Goal: Find contact information: Find contact information

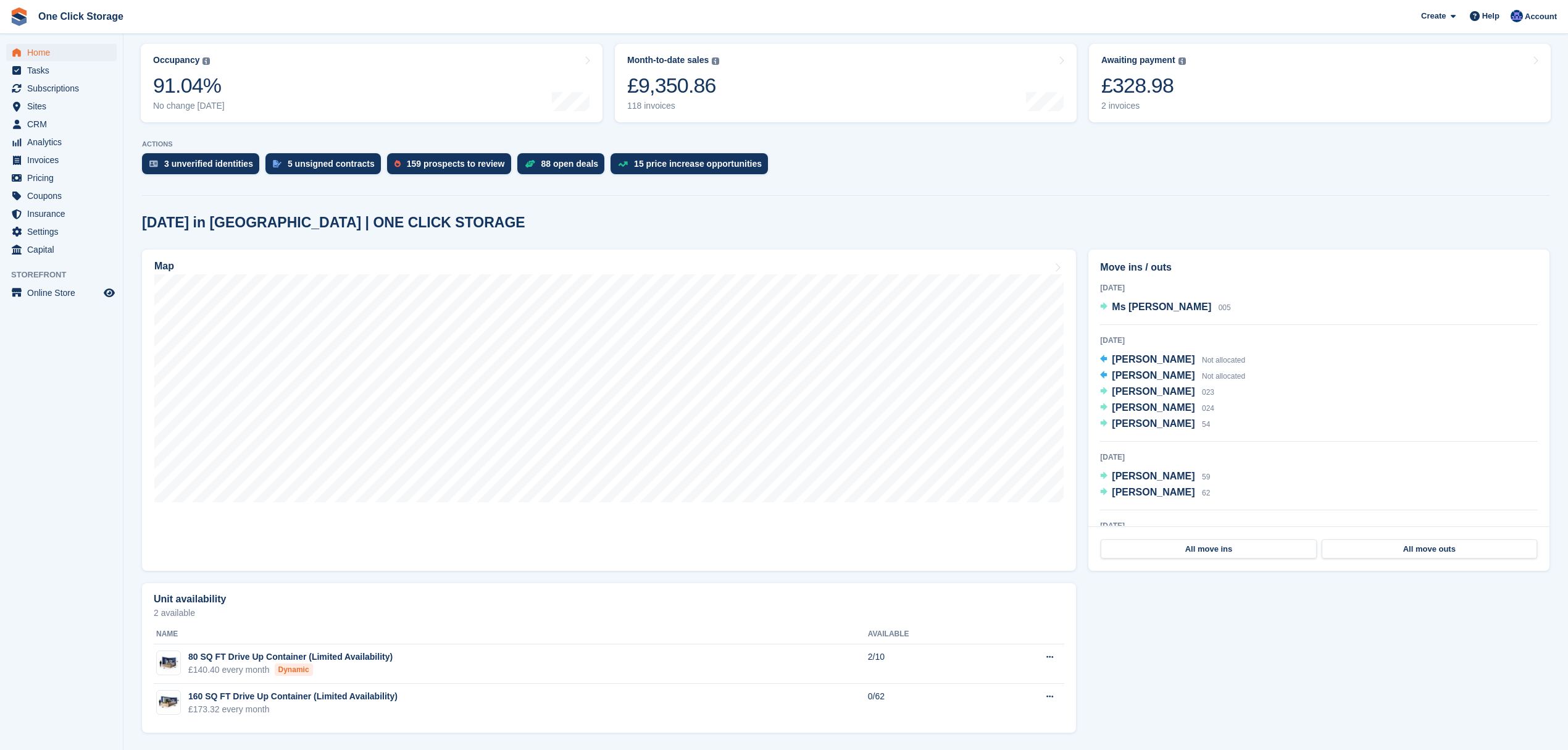
scroll to position [155, 0]
click at [55, 177] on span "Pricing" at bounding box center [64, 178] width 74 height 18
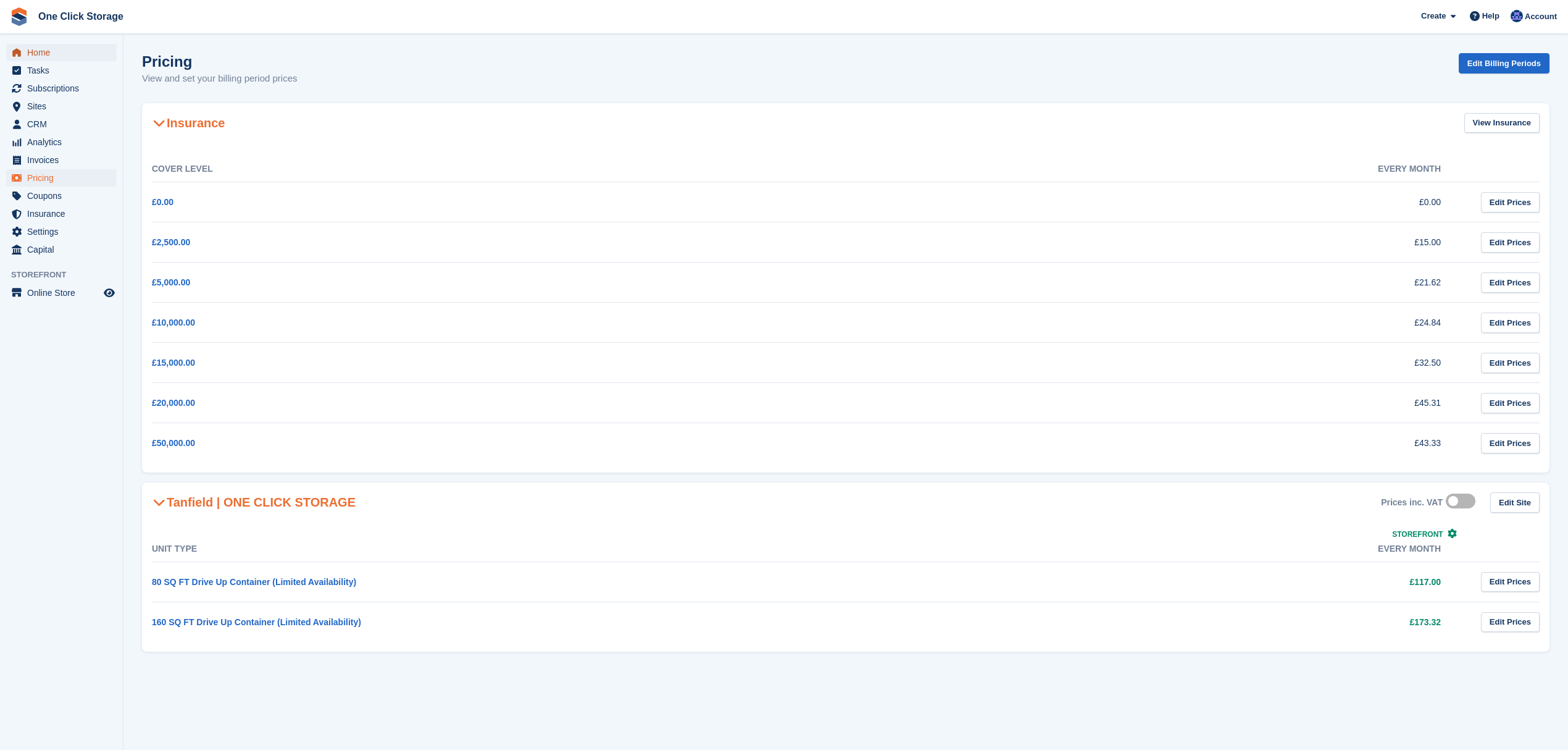
click at [62, 45] on span "Home" at bounding box center [64, 53] width 74 height 18
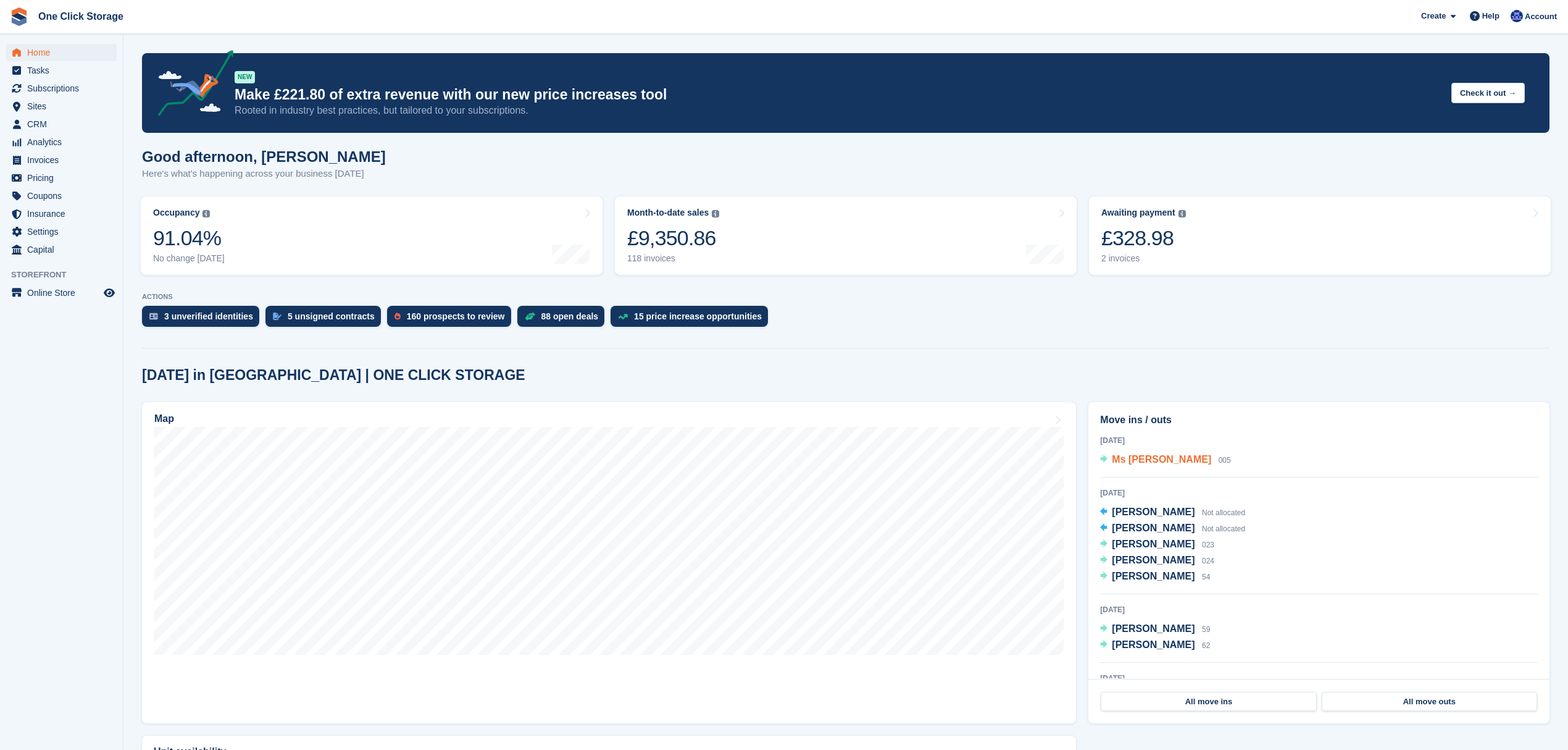
click at [1157, 464] on span "Ms [PERSON_NAME]" at bounding box center [1161, 459] width 100 height 10
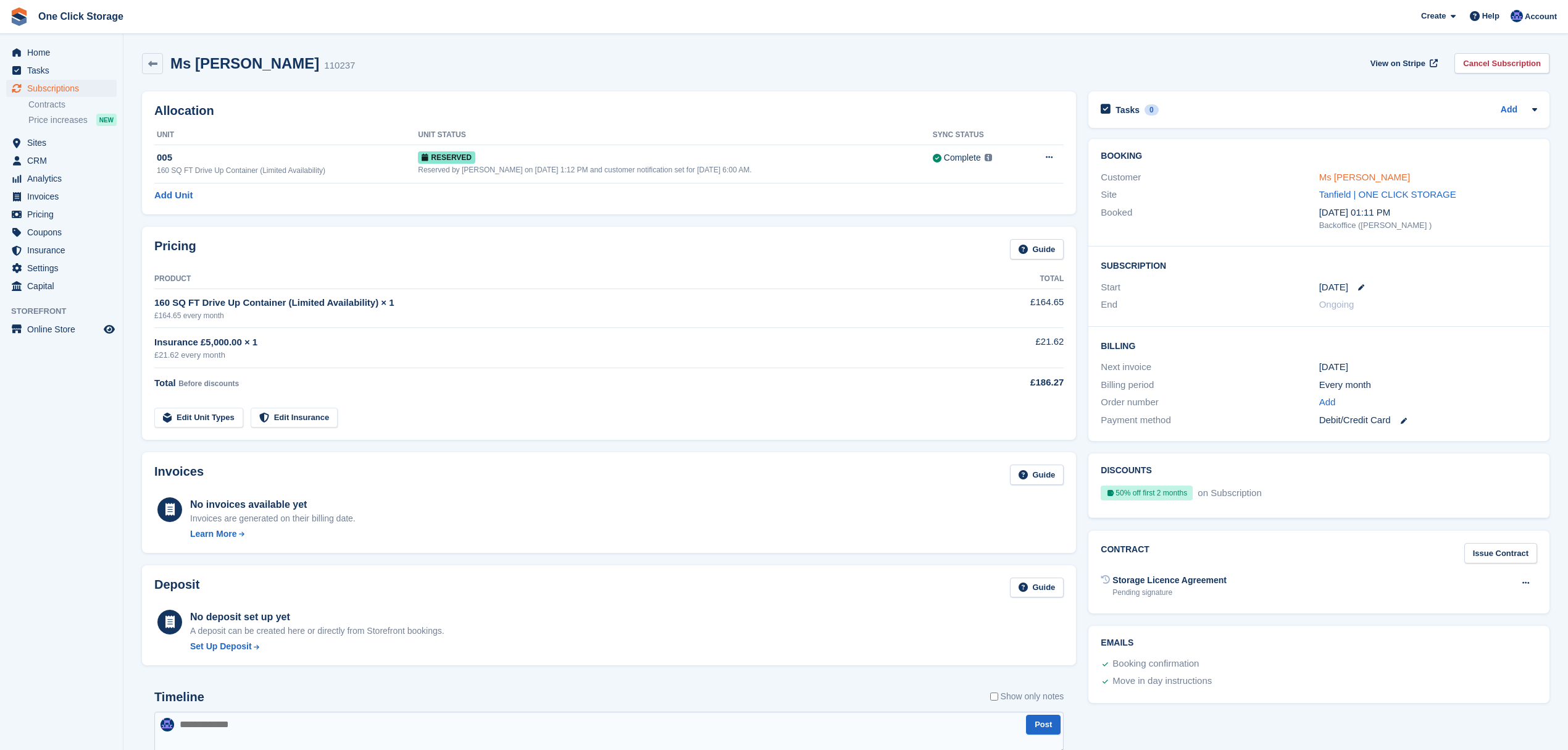
click at [1347, 174] on link "Ms [PERSON_NAME]" at bounding box center [1364, 177] width 92 height 10
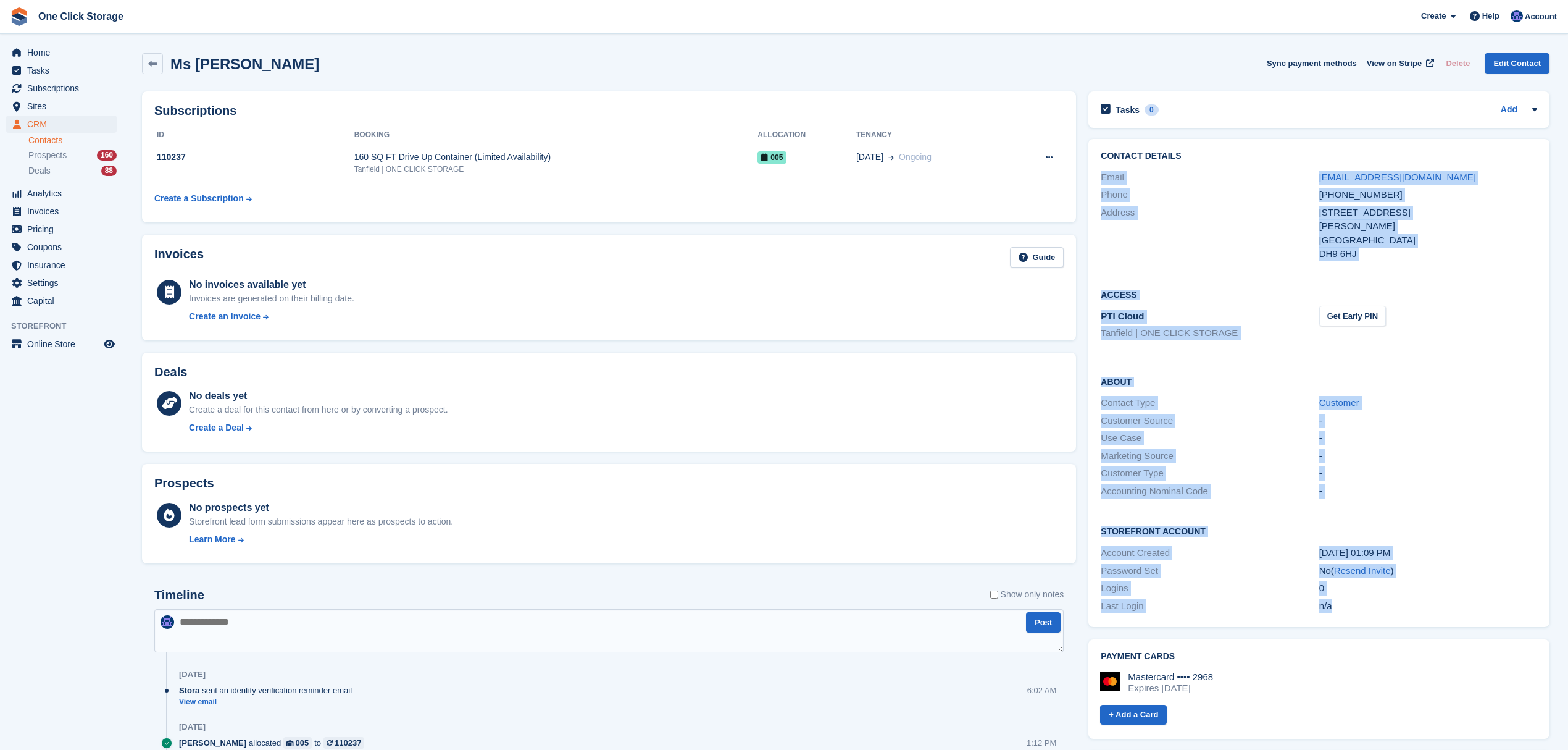
drag, startPoint x: 1372, startPoint y: 609, endPoint x: 1095, endPoint y: 166, distance: 522.5
click at [1095, 166] on div "Contact Details Email astarks@hotel52.co.uk Phone +447748727574 Address 46 Wear…" at bounding box center [1318, 383] width 461 height 488
click at [1149, 186] on div "Phone +447748727574" at bounding box center [1319, 195] width 437 height 18
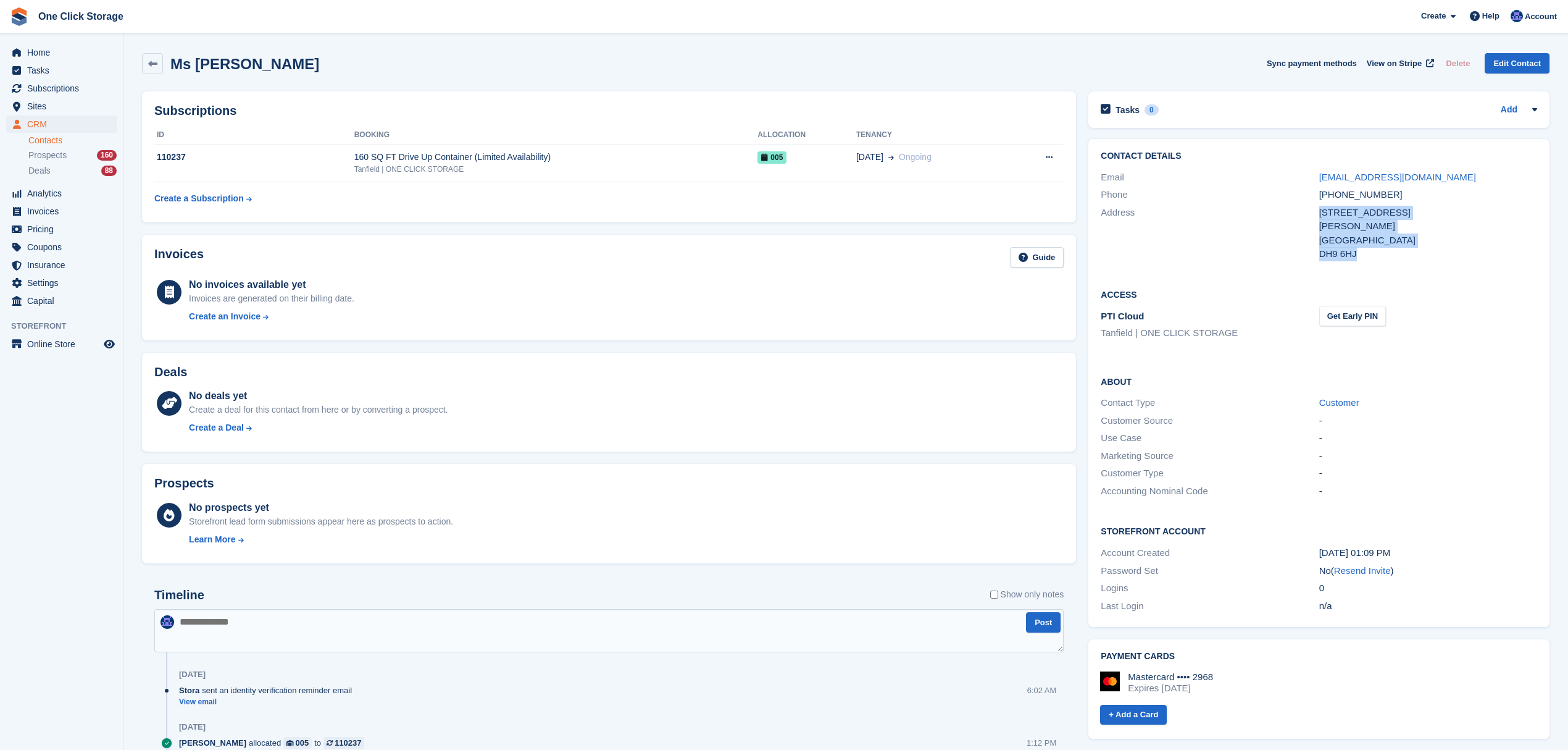
drag, startPoint x: 1358, startPoint y: 252, endPoint x: 1317, endPoint y: 204, distance: 63.1
click at [1317, 204] on div "Contact Details Email astarks@hotel52.co.uk Phone +447748727574 Address 46 Wear…" at bounding box center [1318, 207] width 461 height 136
click at [1341, 225] on div "Stanley" at bounding box center [1427, 226] width 218 height 14
click at [160, 70] on link at bounding box center [152, 63] width 21 height 21
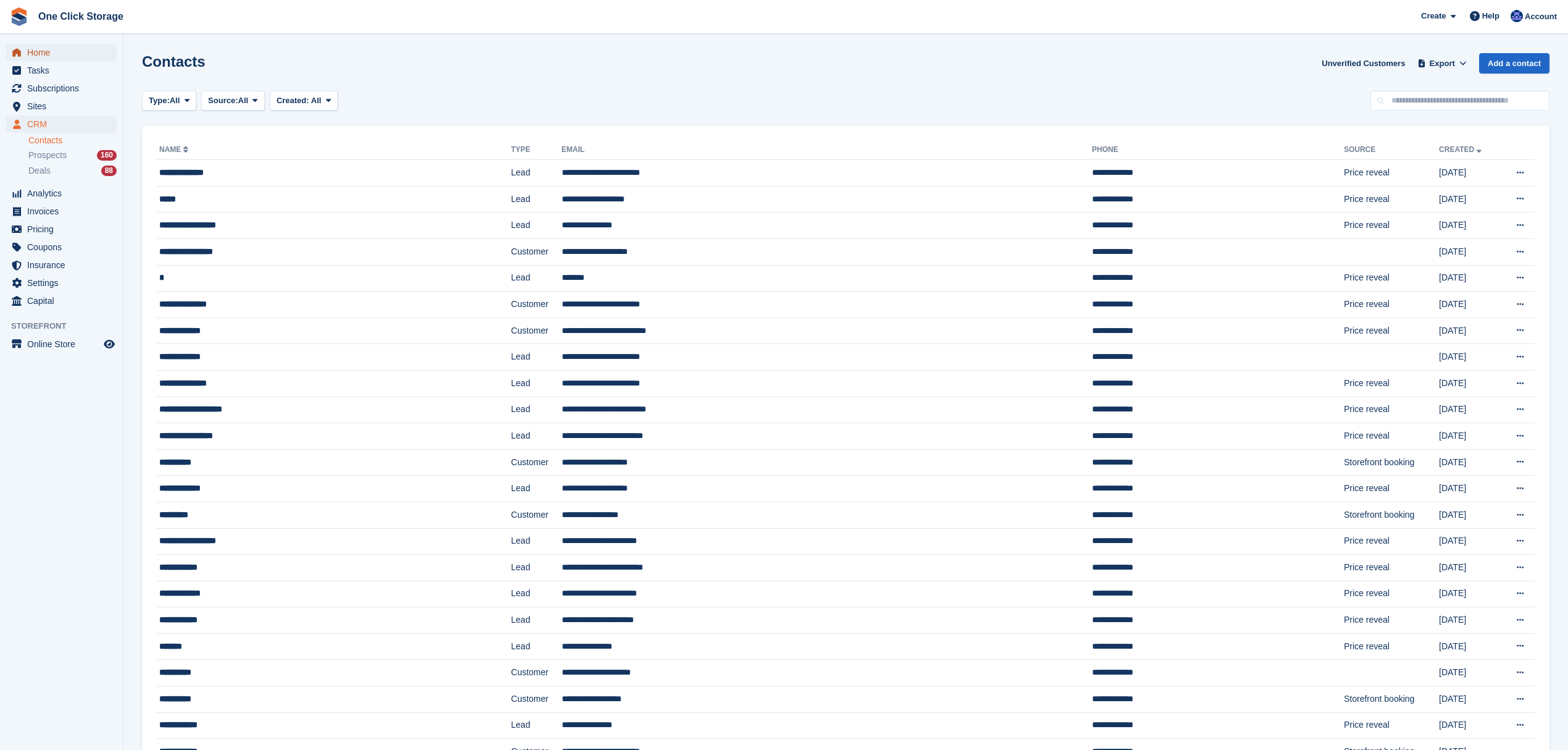
click at [76, 54] on span "Home" at bounding box center [64, 53] width 74 height 18
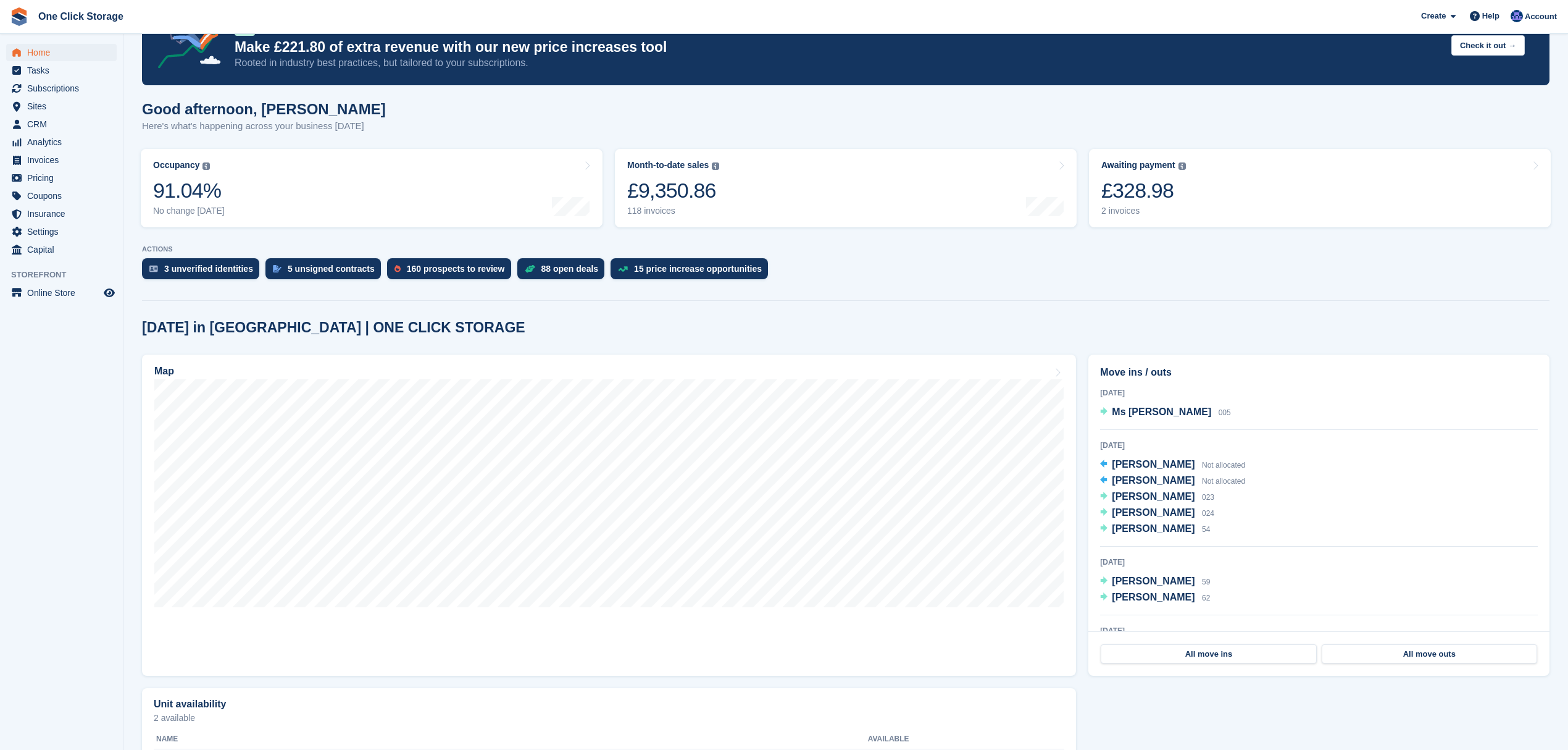
scroll to position [155, 0]
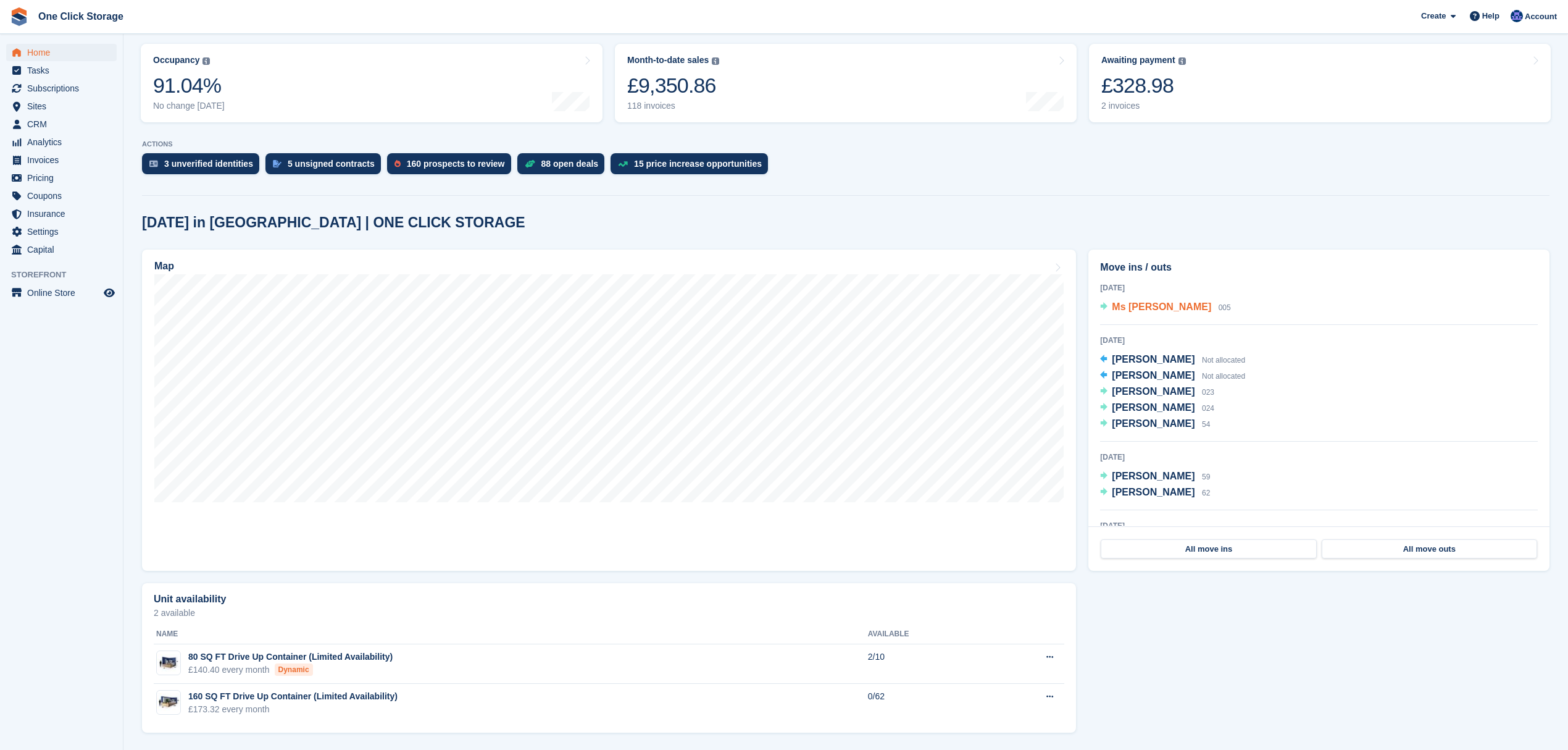
click at [1169, 307] on span "Ms [PERSON_NAME]" at bounding box center [1161, 306] width 100 height 10
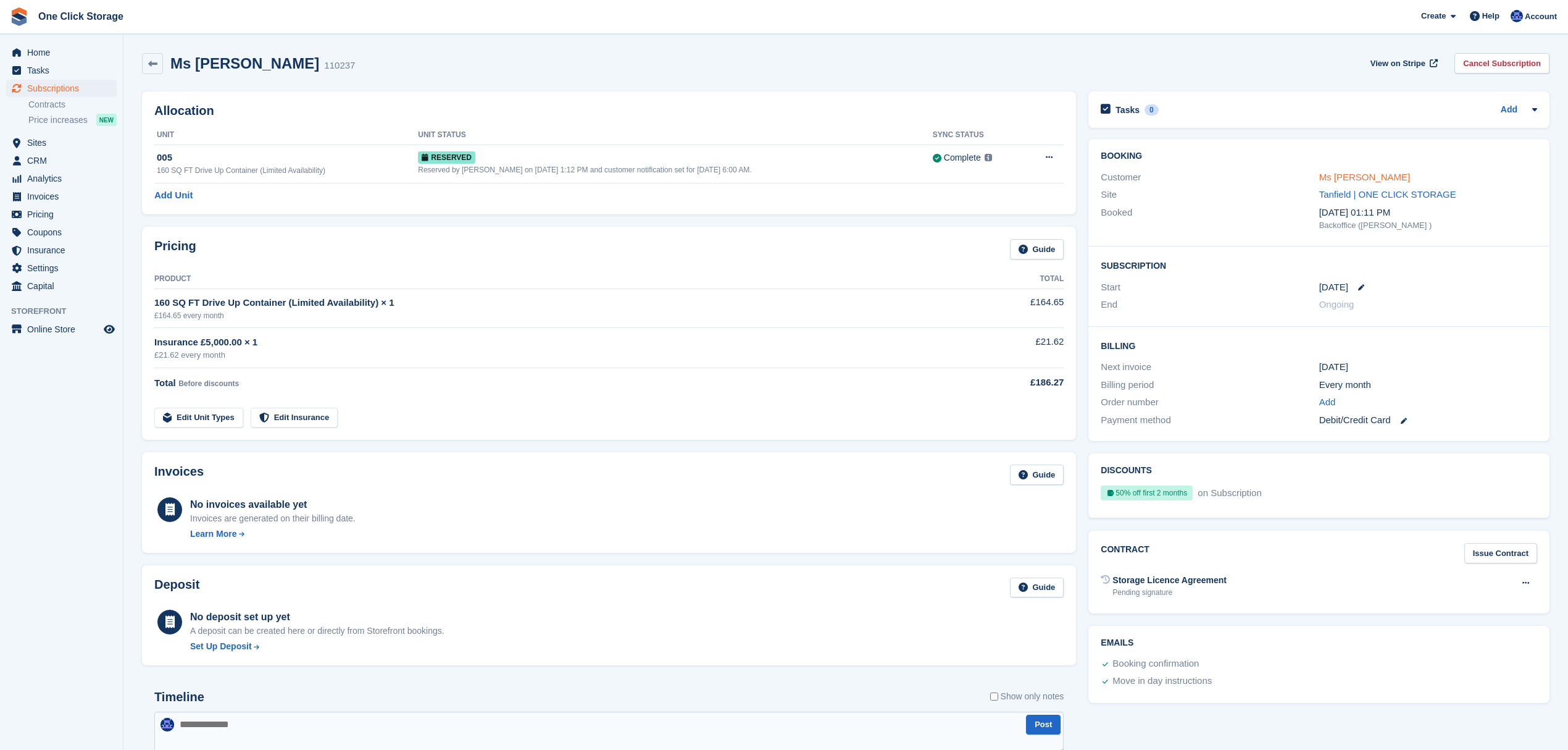
click at [1348, 174] on link "Ms [PERSON_NAME]" at bounding box center [1364, 177] width 92 height 10
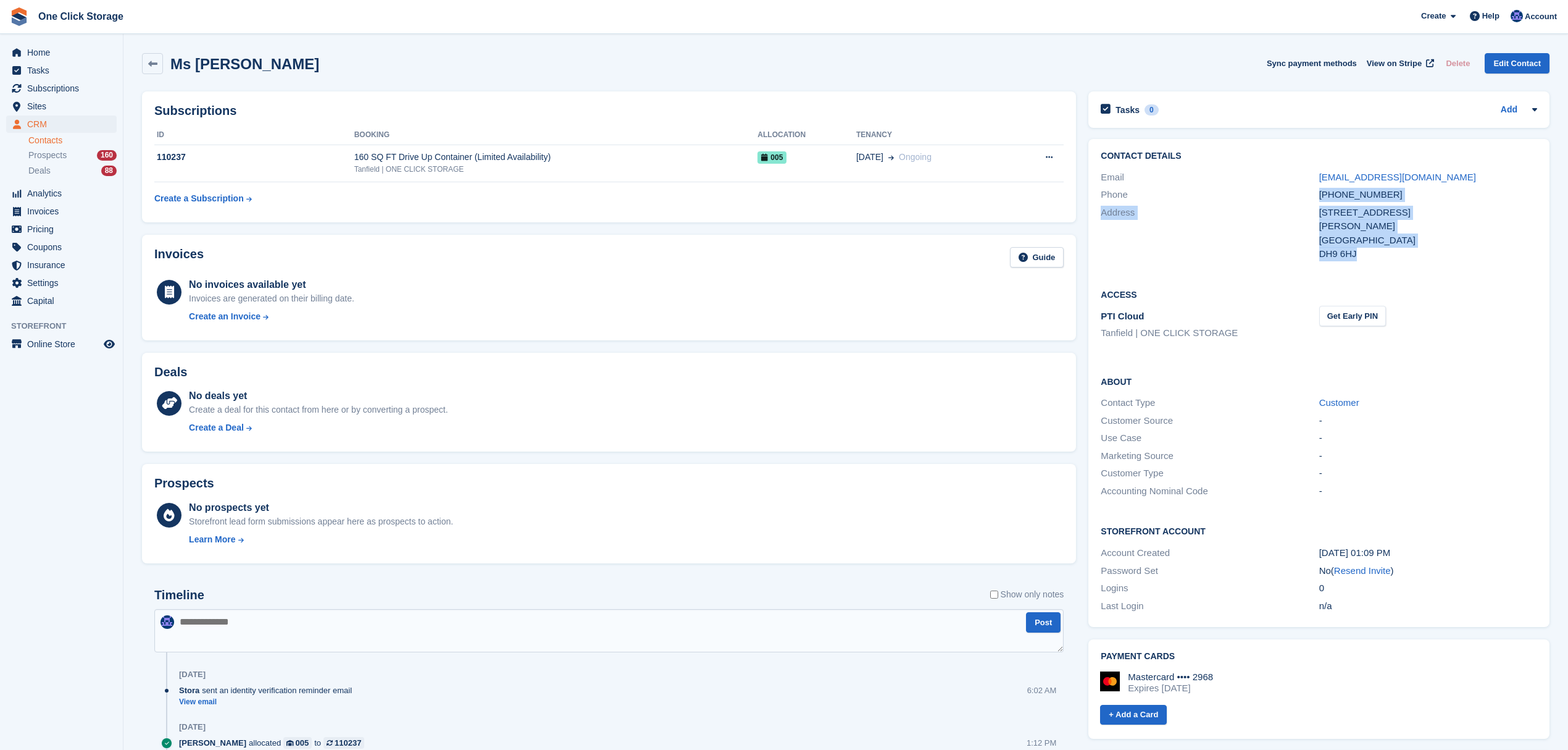
drag, startPoint x: 1358, startPoint y: 252, endPoint x: 1317, endPoint y: 193, distance: 71.8
click at [1317, 193] on div "Contact Details Email astarks@hotel52.co.uk Phone +447748727574 Address 46 Wear…" at bounding box center [1318, 207] width 461 height 136
click at [1342, 219] on div "Stanley" at bounding box center [1427, 226] width 218 height 14
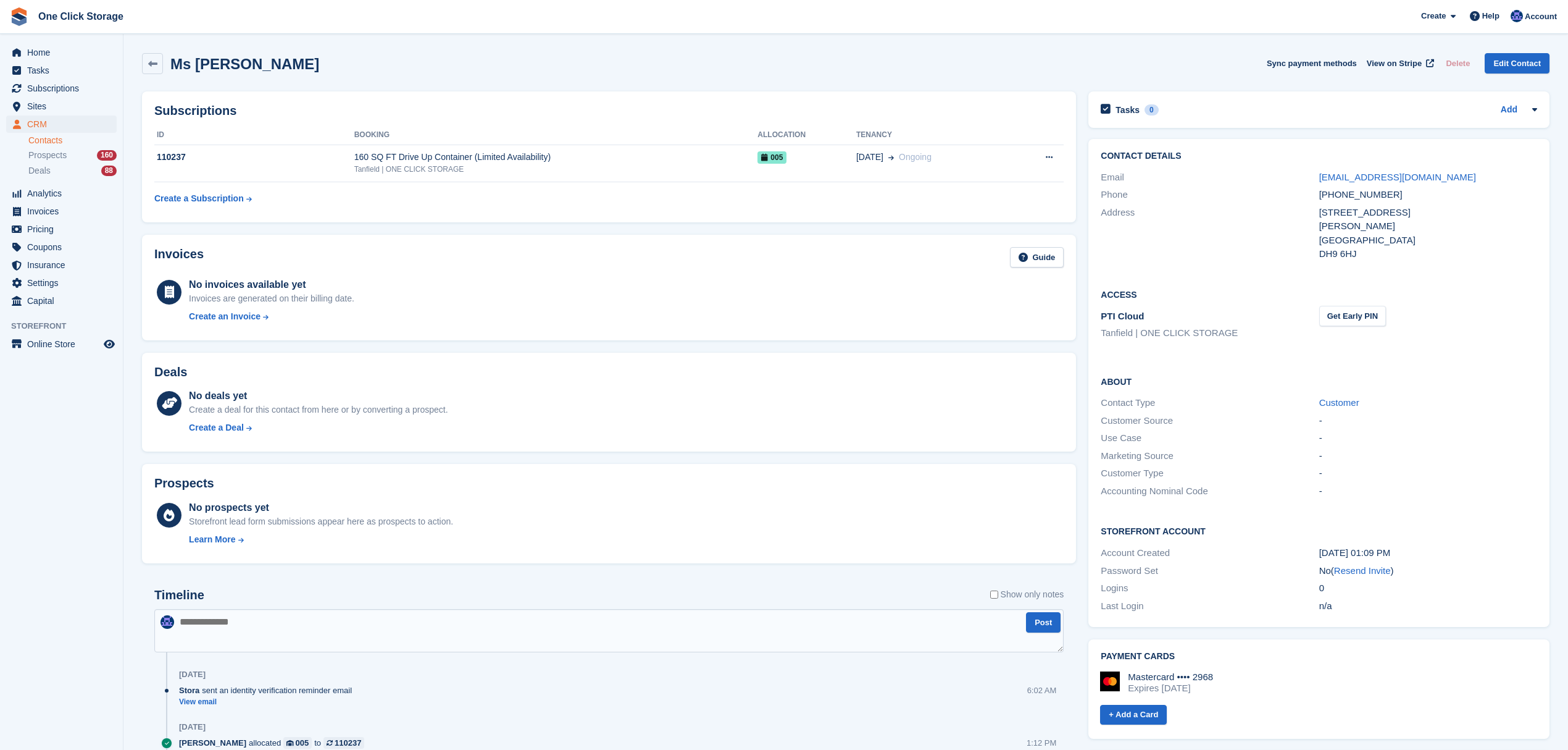
click at [1349, 210] on div "46 Wear Road" at bounding box center [1427, 212] width 218 height 14
click at [1341, 236] on div "United Kingdom" at bounding box center [1427, 240] width 218 height 14
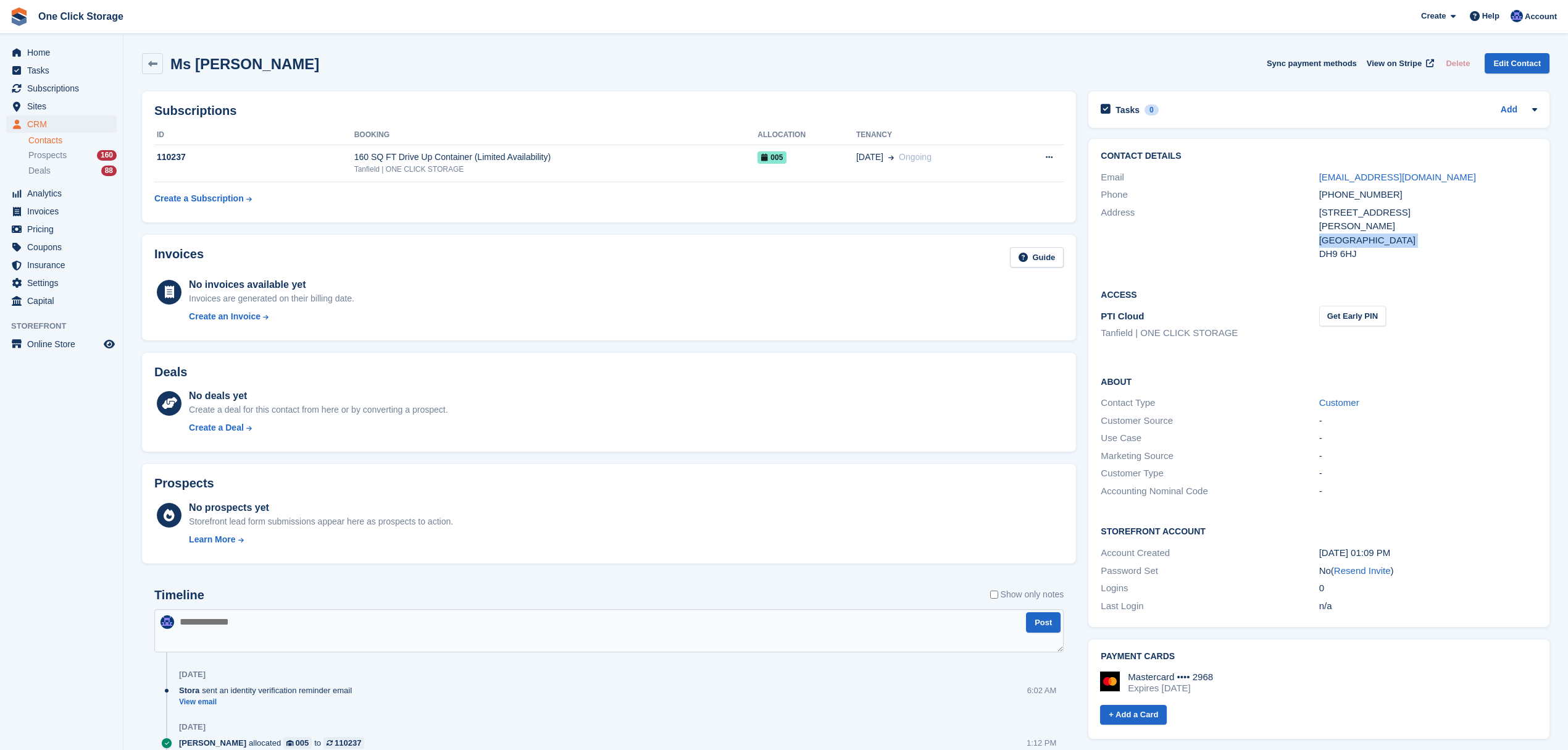
click at [1341, 236] on div "United Kingdom" at bounding box center [1427, 240] width 218 height 14
click at [1336, 253] on div "DH9 6HJ" at bounding box center [1427, 254] width 218 height 14
click at [1336, 219] on div "Stanley" at bounding box center [1427, 226] width 218 height 14
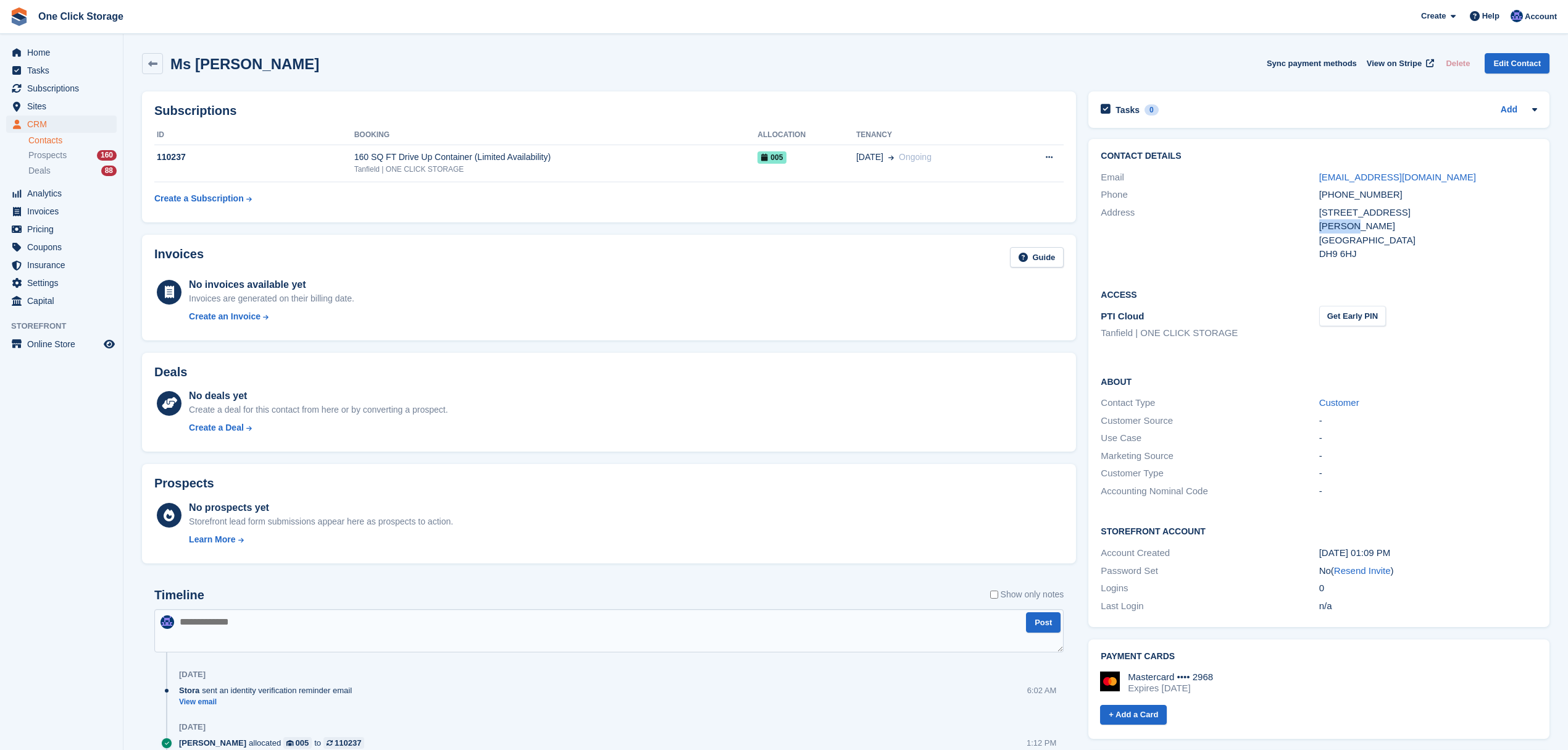
click at [1336, 219] on div "Stanley" at bounding box center [1427, 226] width 218 height 14
click at [1341, 213] on div "46 Wear Road" at bounding box center [1427, 212] width 218 height 14
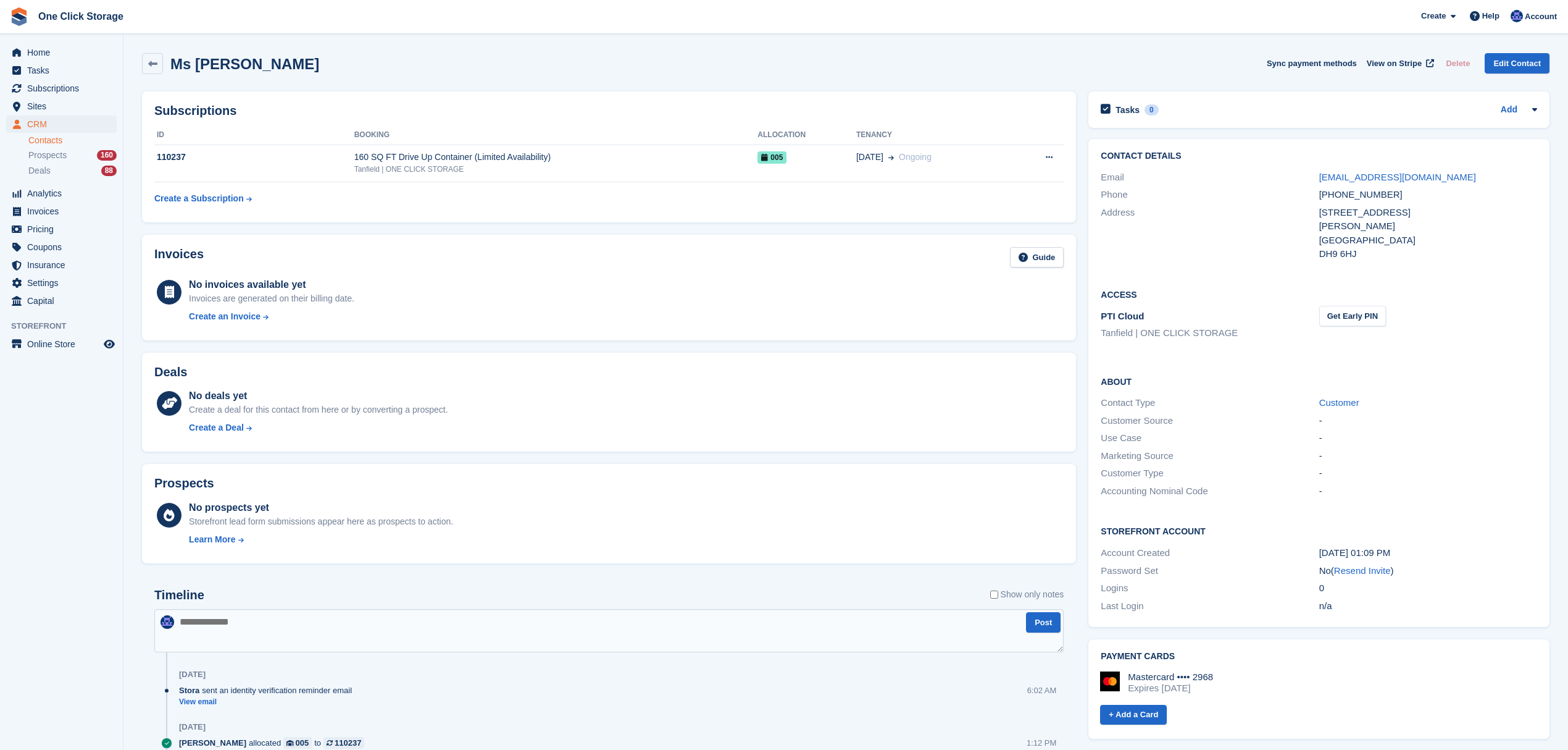
click at [1349, 198] on div "+447748727574" at bounding box center [1427, 194] width 218 height 14
click at [1338, 222] on div "Stanley" at bounding box center [1427, 226] width 218 height 14
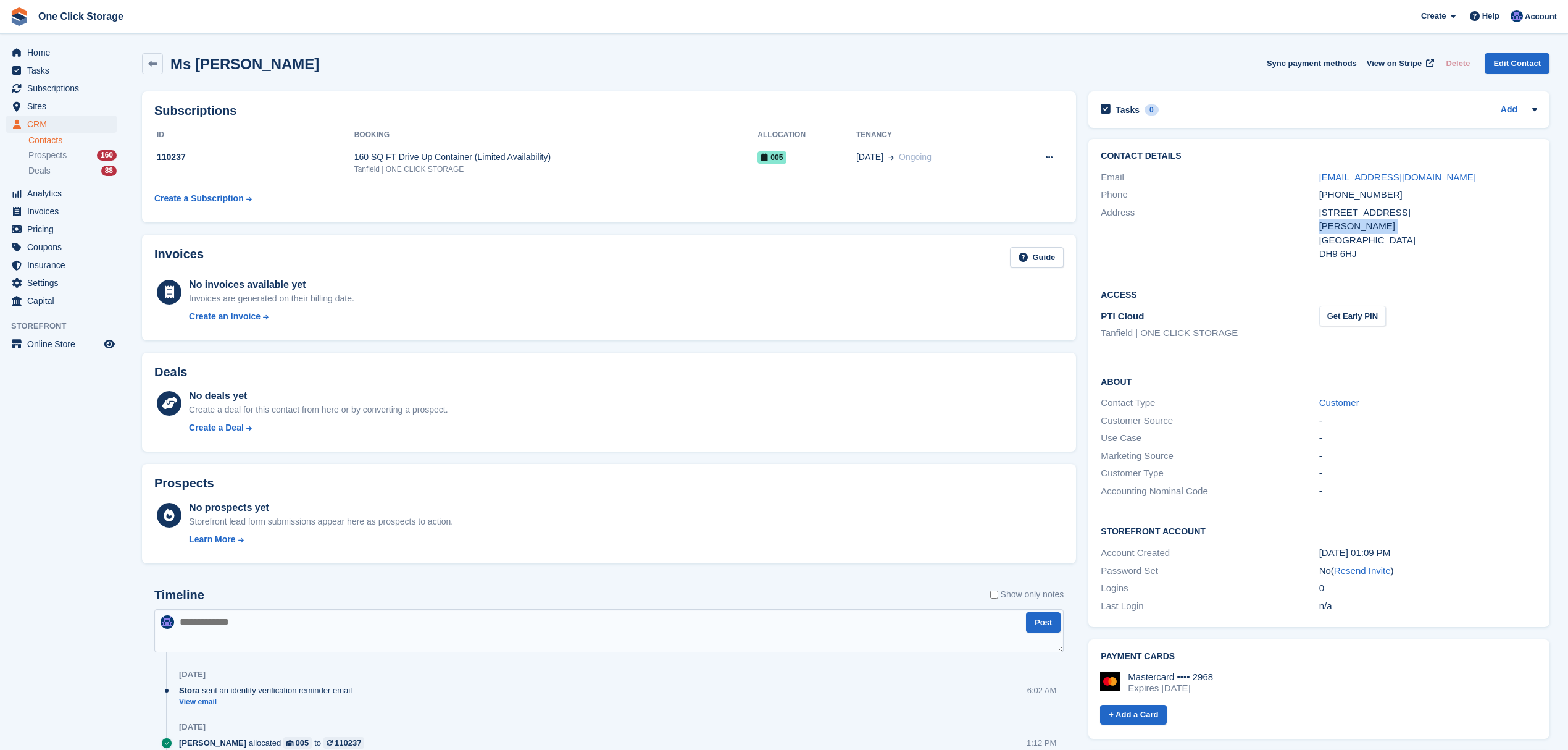
click at [1338, 222] on div "Stanley" at bounding box center [1427, 226] width 218 height 14
click at [1336, 255] on div "DH9 6HJ" at bounding box center [1427, 254] width 218 height 14
click at [1336, 226] on div "Stanley" at bounding box center [1427, 226] width 218 height 14
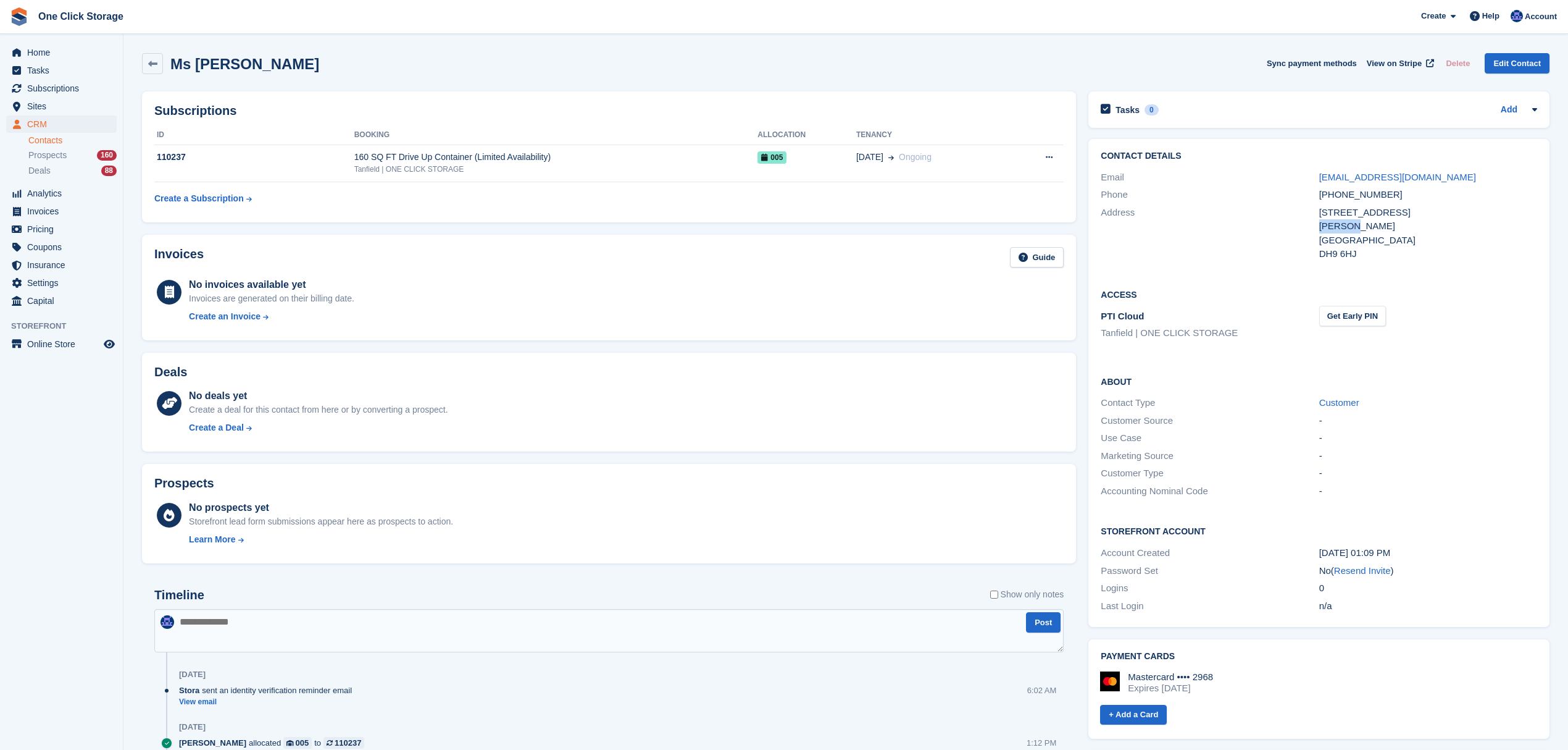
click at [1336, 226] on div "Stanley" at bounding box center [1427, 226] width 218 height 14
click at [1342, 190] on div "+447748727574" at bounding box center [1427, 194] width 218 height 14
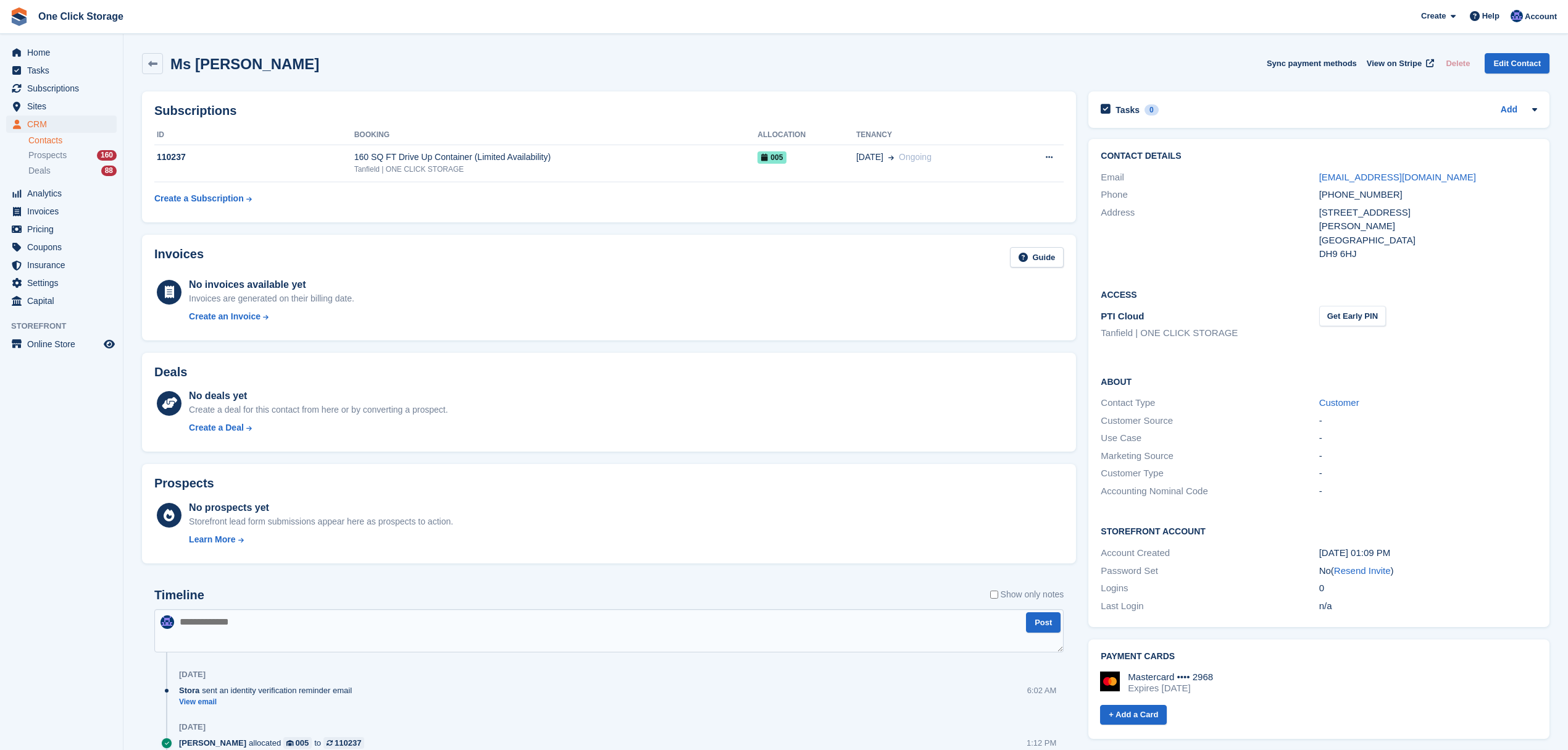
click at [1336, 225] on div "Stanley" at bounding box center [1427, 226] width 218 height 14
click at [1336, 254] on div "DH9 6HJ" at bounding box center [1427, 254] width 218 height 14
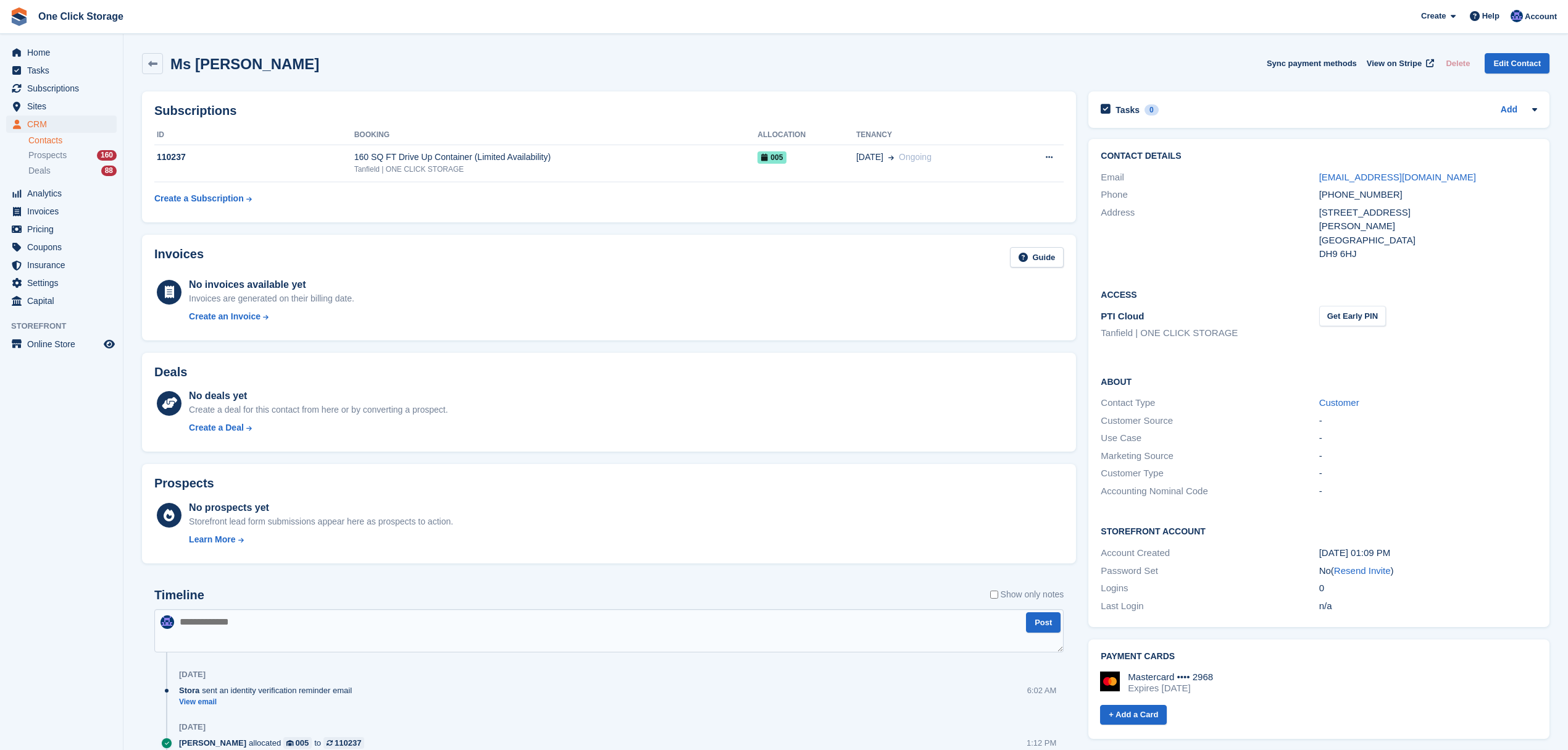
click at [1336, 235] on div "United Kingdom" at bounding box center [1427, 240] width 218 height 14
click at [1336, 224] on div "Stanley" at bounding box center [1427, 226] width 218 height 14
click at [1346, 193] on div "+447748727574" at bounding box center [1427, 194] width 218 height 14
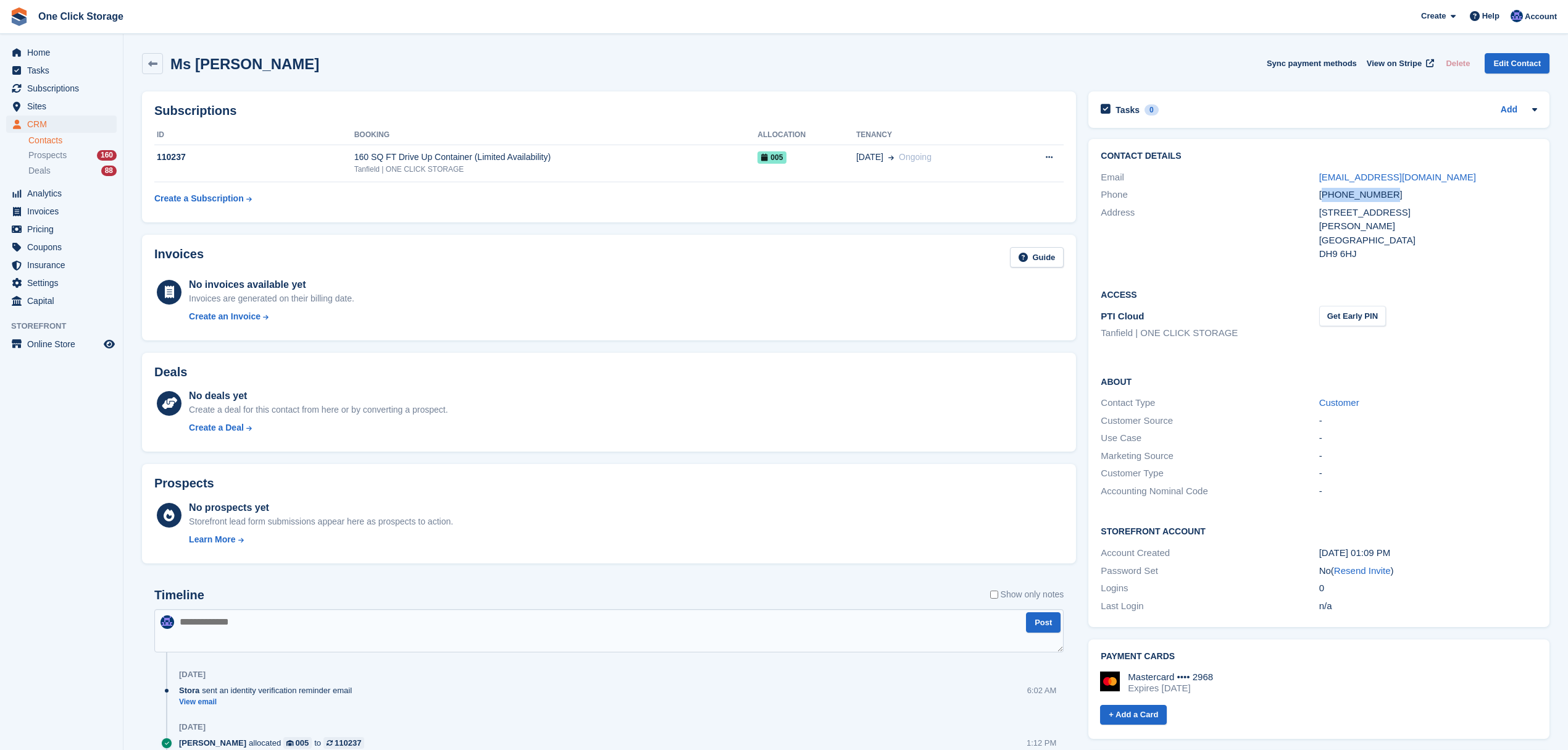
click at [1346, 191] on div "+447748727574" at bounding box center [1427, 194] width 218 height 14
click at [1334, 219] on div "Stanley" at bounding box center [1427, 226] width 218 height 14
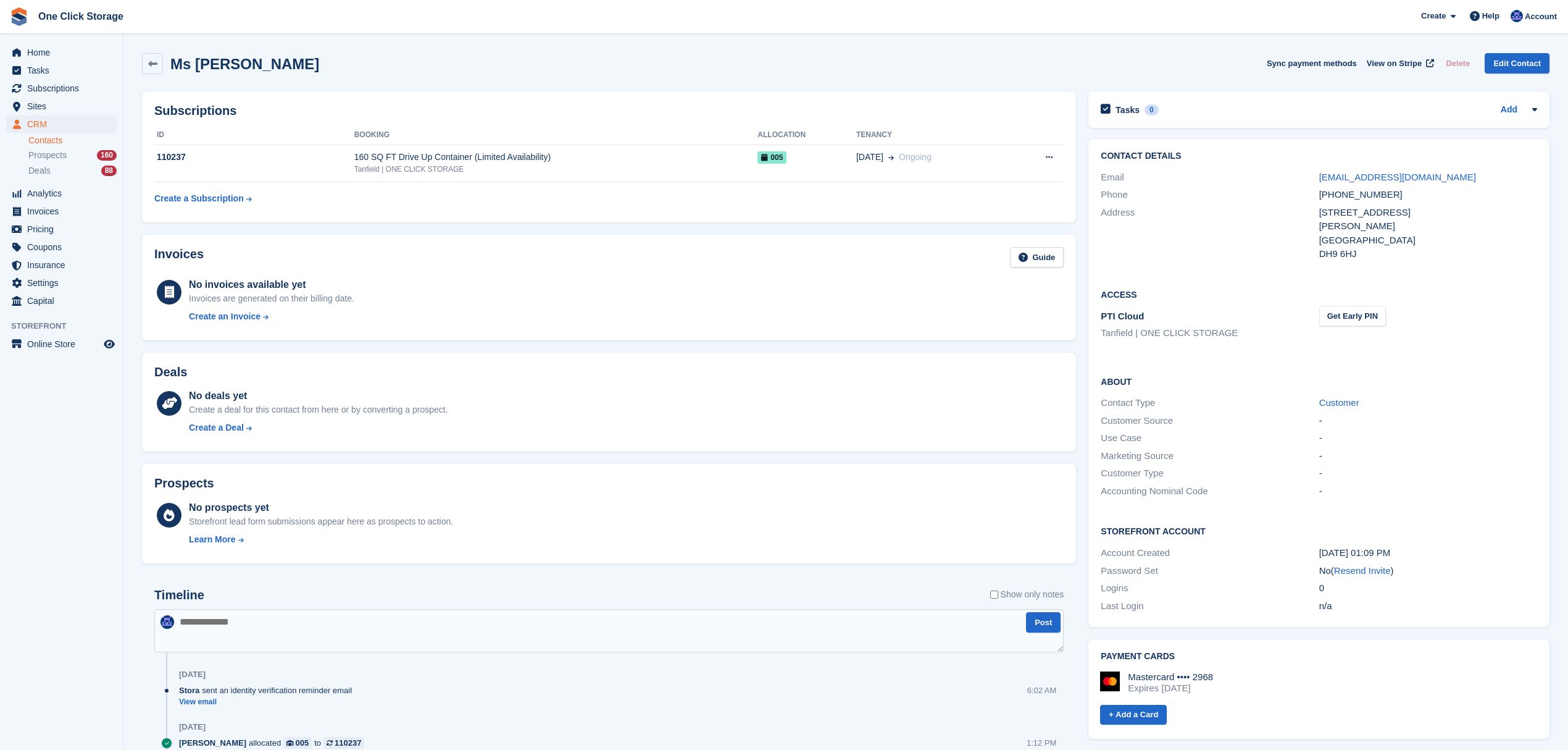
click at [1336, 258] on div "DH9 6HJ" at bounding box center [1427, 254] width 218 height 14
click at [1336, 254] on div "DH9 6HJ" at bounding box center [1427, 254] width 218 height 14
click at [1338, 225] on div "Stanley" at bounding box center [1427, 226] width 218 height 14
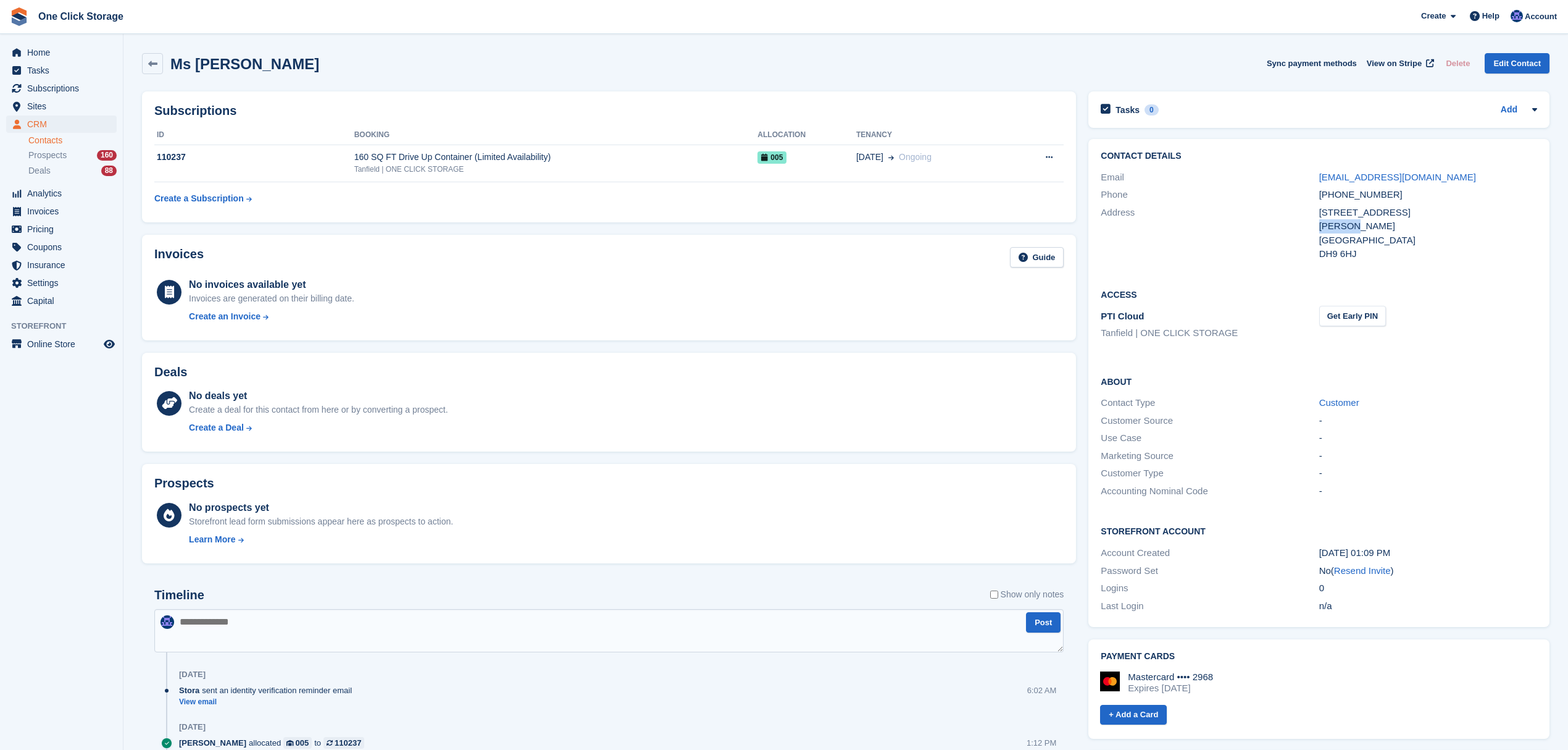
click at [1338, 225] on div "Stanley" at bounding box center [1427, 226] width 218 height 14
click at [1343, 195] on div "+447748727574" at bounding box center [1427, 194] width 218 height 14
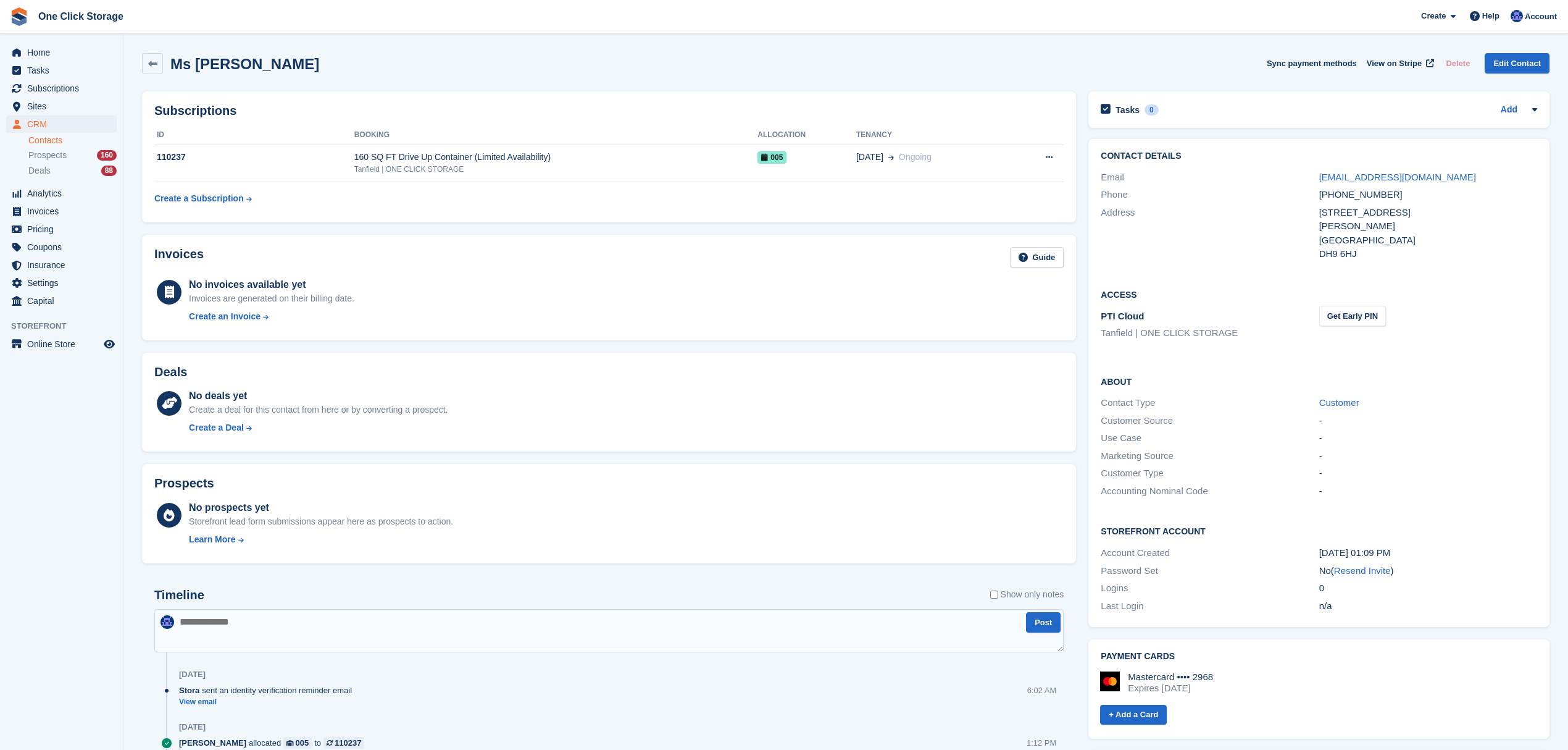
click at [1334, 222] on div "Stanley" at bounding box center [1427, 226] width 218 height 14
click at [1333, 253] on div "DH9 6HJ" at bounding box center [1427, 254] width 218 height 14
click at [1336, 221] on div "Stanley" at bounding box center [1427, 226] width 218 height 14
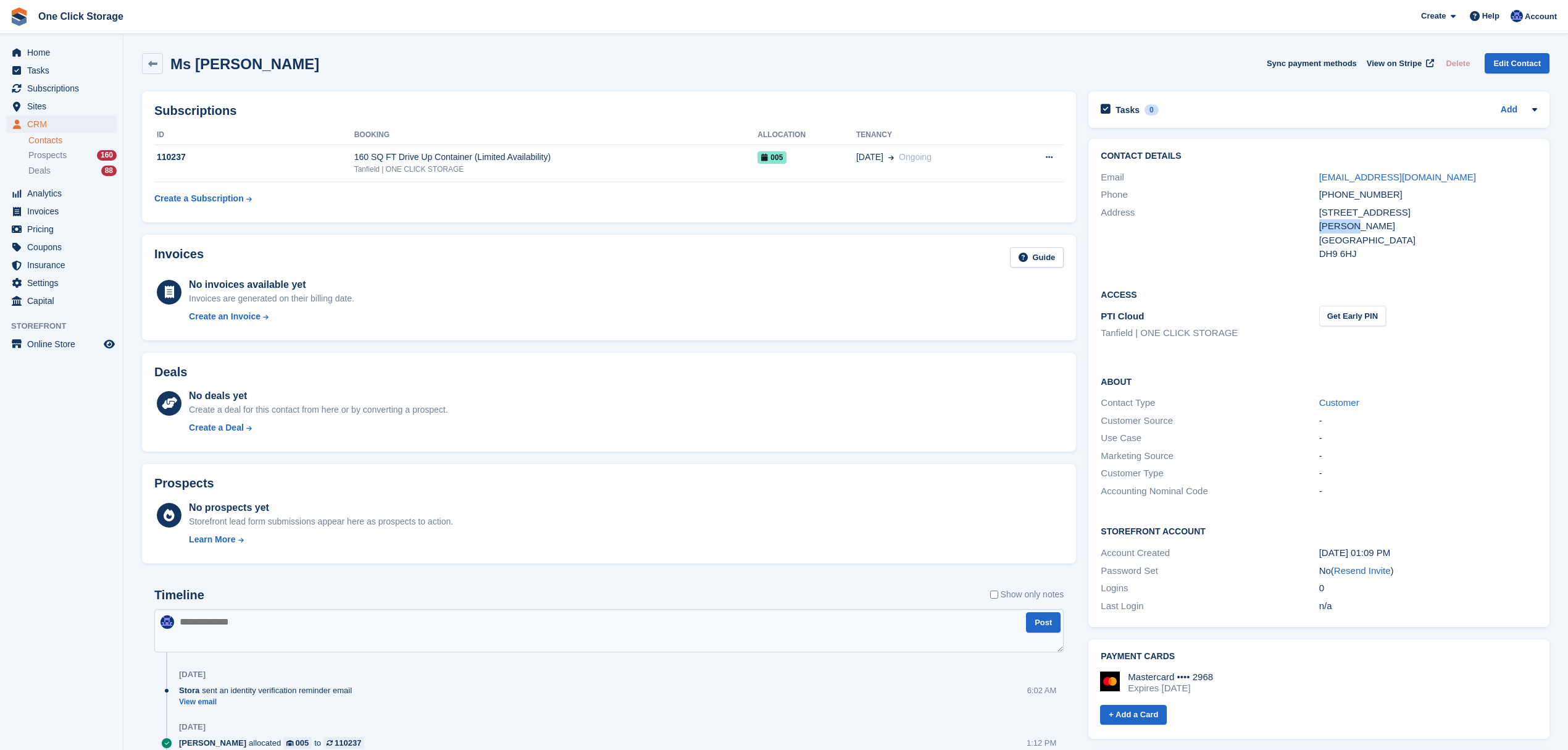
click at [1336, 221] on div "Stanley" at bounding box center [1427, 226] width 218 height 14
click at [1344, 194] on div "+447748727574" at bounding box center [1427, 194] width 218 height 14
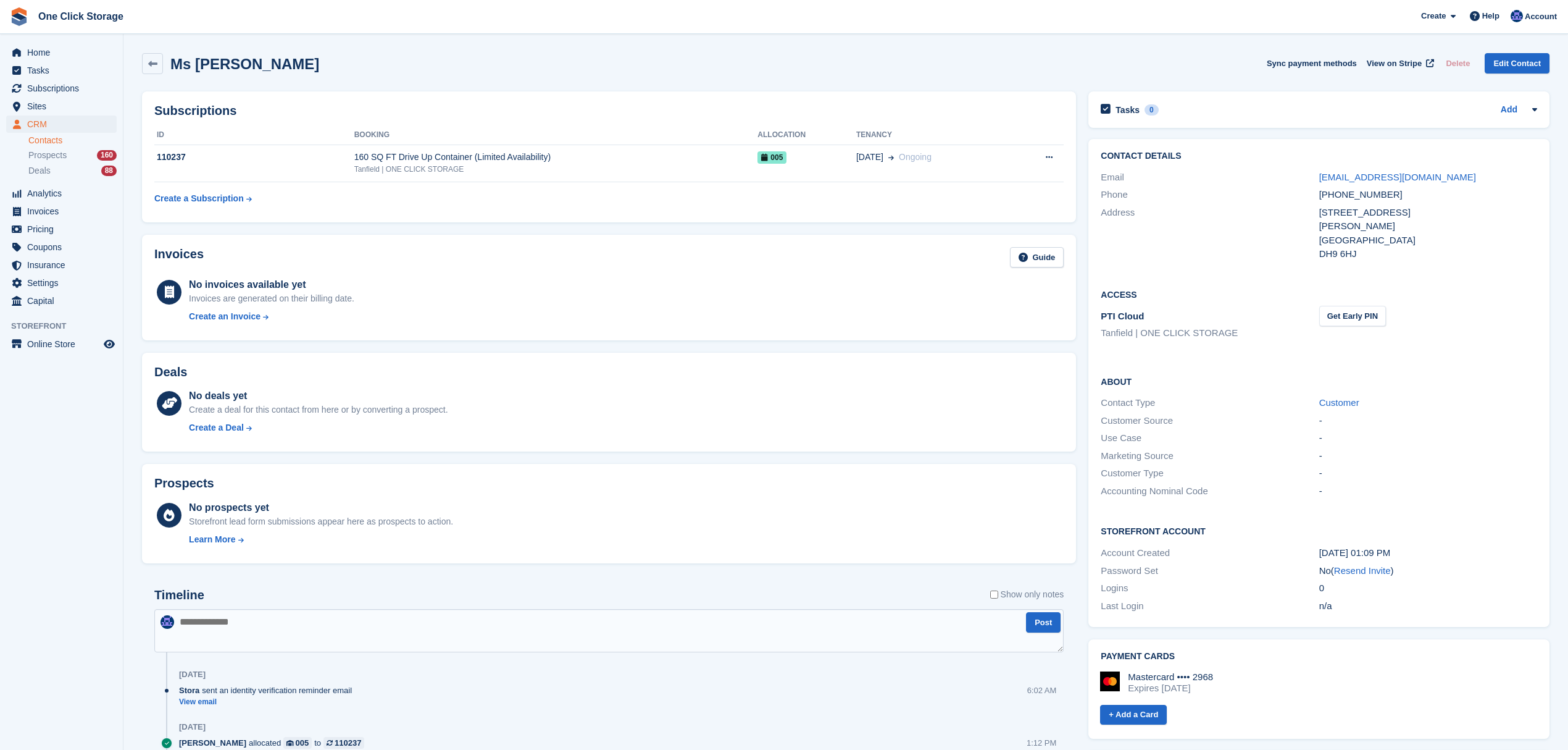
click at [1329, 220] on div "Stanley" at bounding box center [1427, 226] width 218 height 14
click at [1341, 252] on div "DH9 6HJ" at bounding box center [1427, 254] width 218 height 14
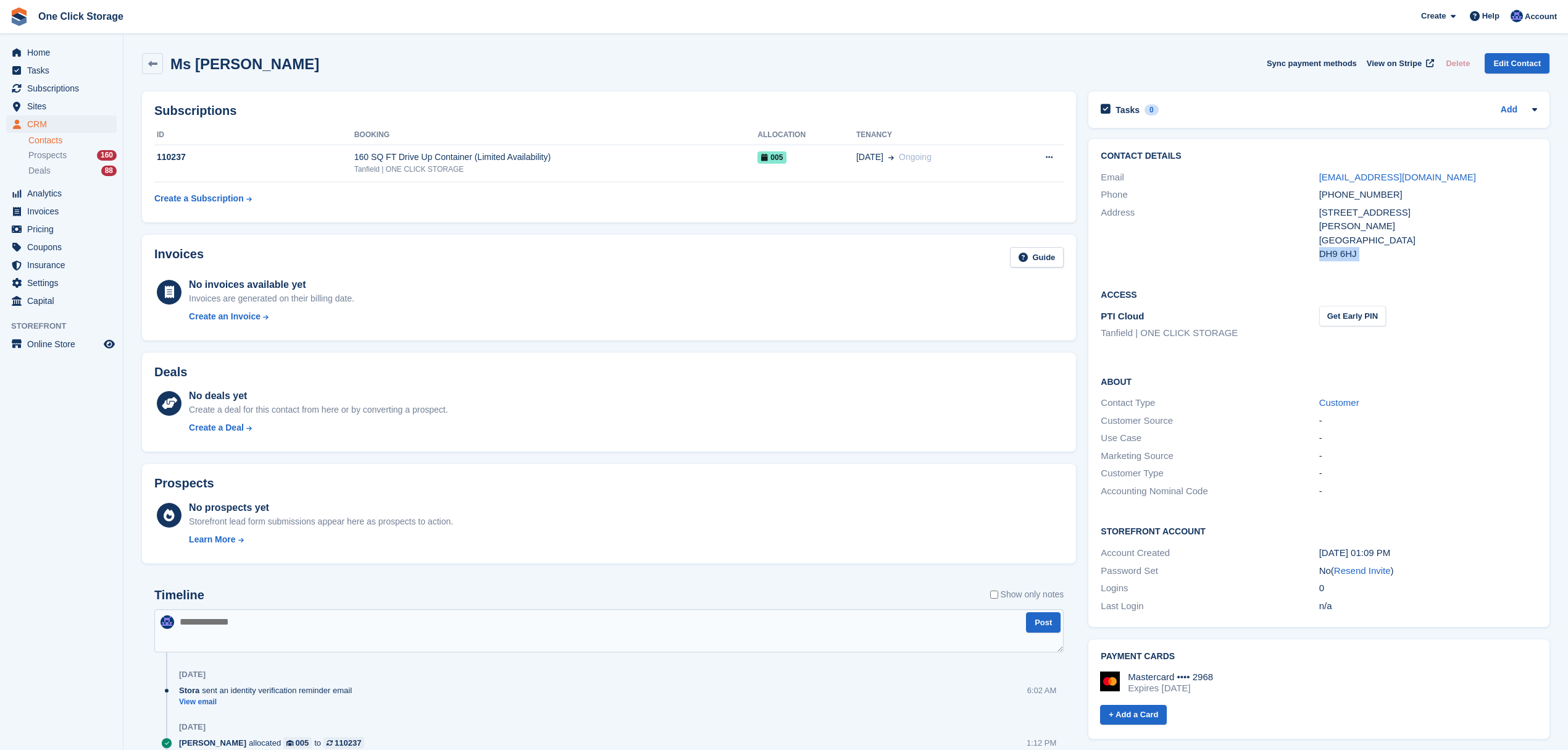
click at [1341, 232] on div "Stanley" at bounding box center [1427, 226] width 218 height 14
click at [1339, 232] on div "Stanley" at bounding box center [1427, 226] width 218 height 14
click at [1339, 233] on div "United Kingdom" at bounding box center [1427, 240] width 218 height 14
click at [1347, 191] on div "+447748727574" at bounding box center [1427, 194] width 218 height 14
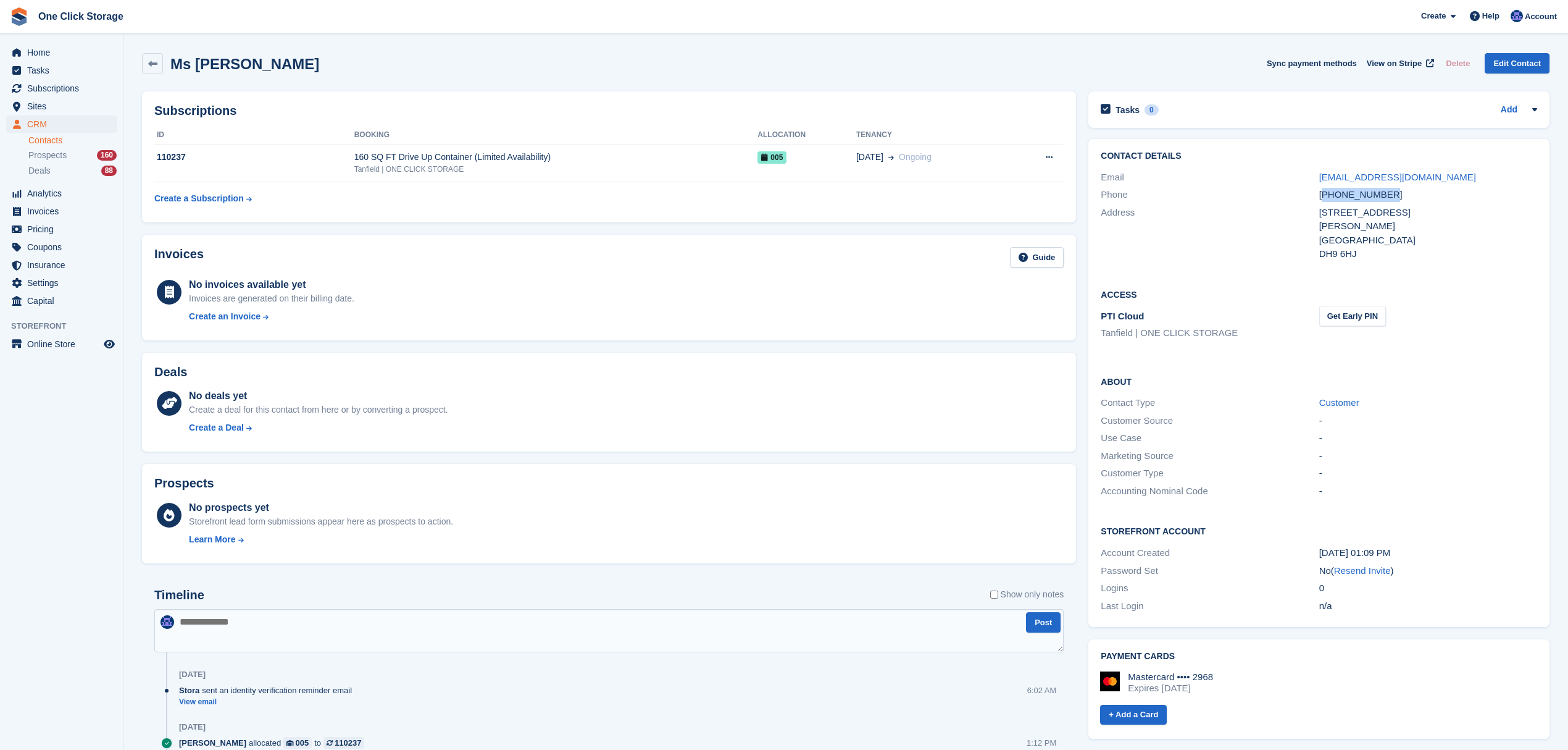
click at [1347, 191] on div "+447748727574" at bounding box center [1427, 194] width 218 height 14
click at [1351, 257] on div "DH9 6HJ" at bounding box center [1427, 254] width 218 height 14
drag, startPoint x: 1358, startPoint y: 253, endPoint x: 1320, endPoint y: 205, distance: 61.2
click at [1320, 205] on div "46 Wear Road Stanley United Kingdom DH9 6HJ" at bounding box center [1427, 233] width 218 height 56
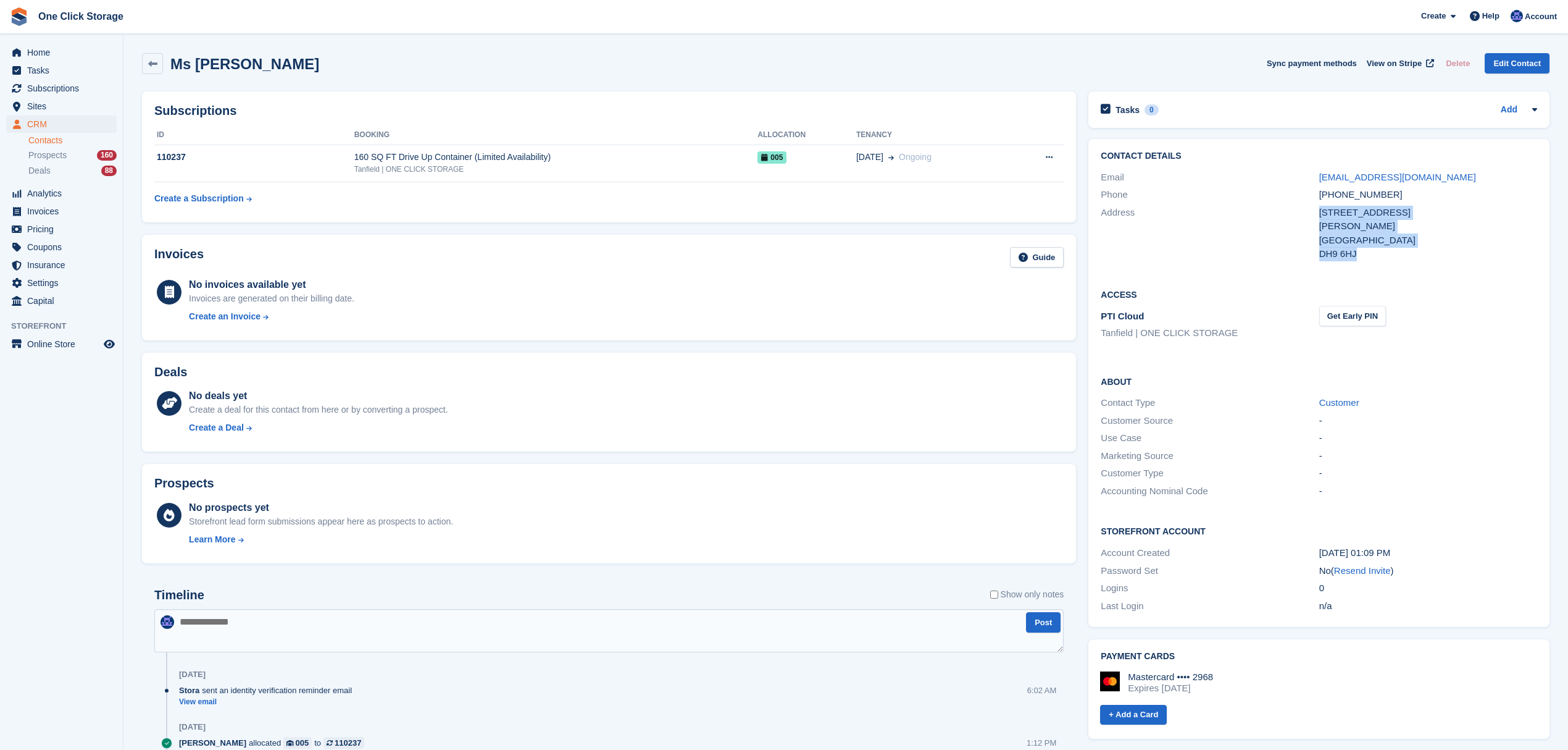
click at [1338, 216] on div "46 Wear Road" at bounding box center [1427, 212] width 218 height 14
click at [1339, 230] on div "Stanley" at bounding box center [1427, 226] width 218 height 14
click at [1342, 236] on div "United Kingdom" at bounding box center [1427, 240] width 218 height 14
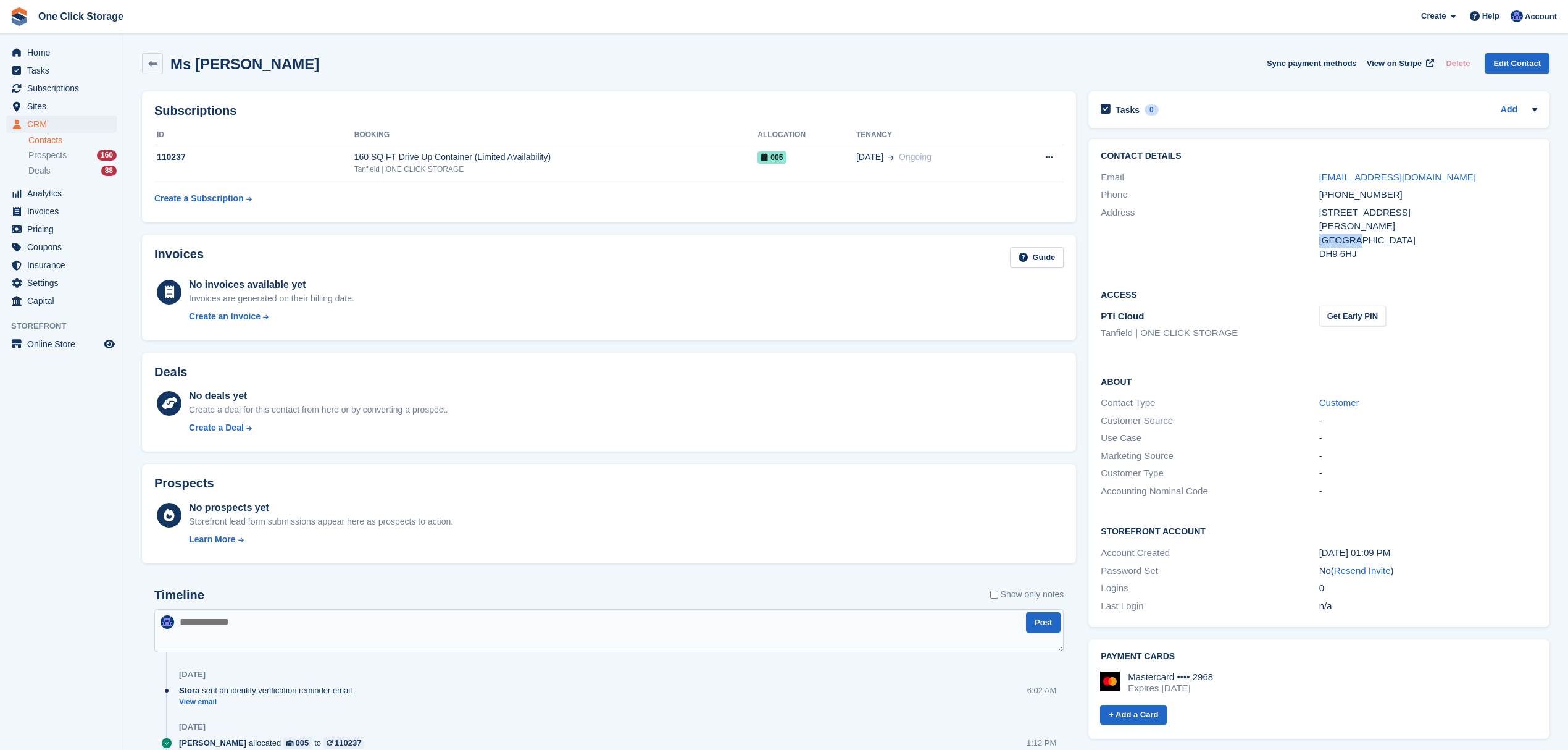
click at [1342, 236] on div "United Kingdom" at bounding box center [1427, 240] width 218 height 14
click at [1339, 213] on div "46 Wear Road" at bounding box center [1427, 212] width 218 height 14
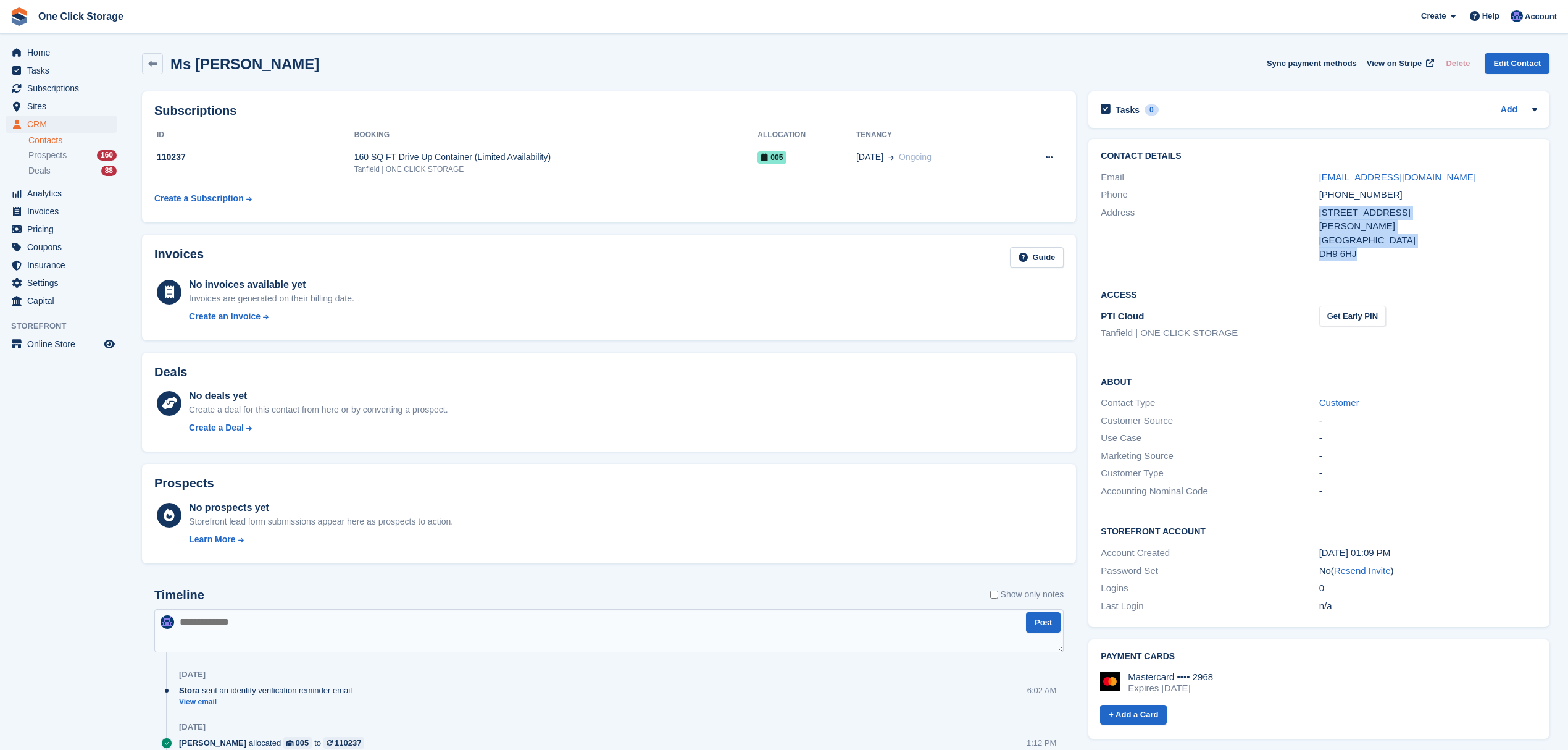
drag, startPoint x: 1356, startPoint y: 257, endPoint x: 1309, endPoint y: 215, distance: 63.0
click at [1309, 215] on div "Address 46 Wear Road Stanley United Kingdom DH9 6HJ" at bounding box center [1319, 233] width 437 height 59
click at [1341, 222] on div "Stanley" at bounding box center [1427, 226] width 218 height 14
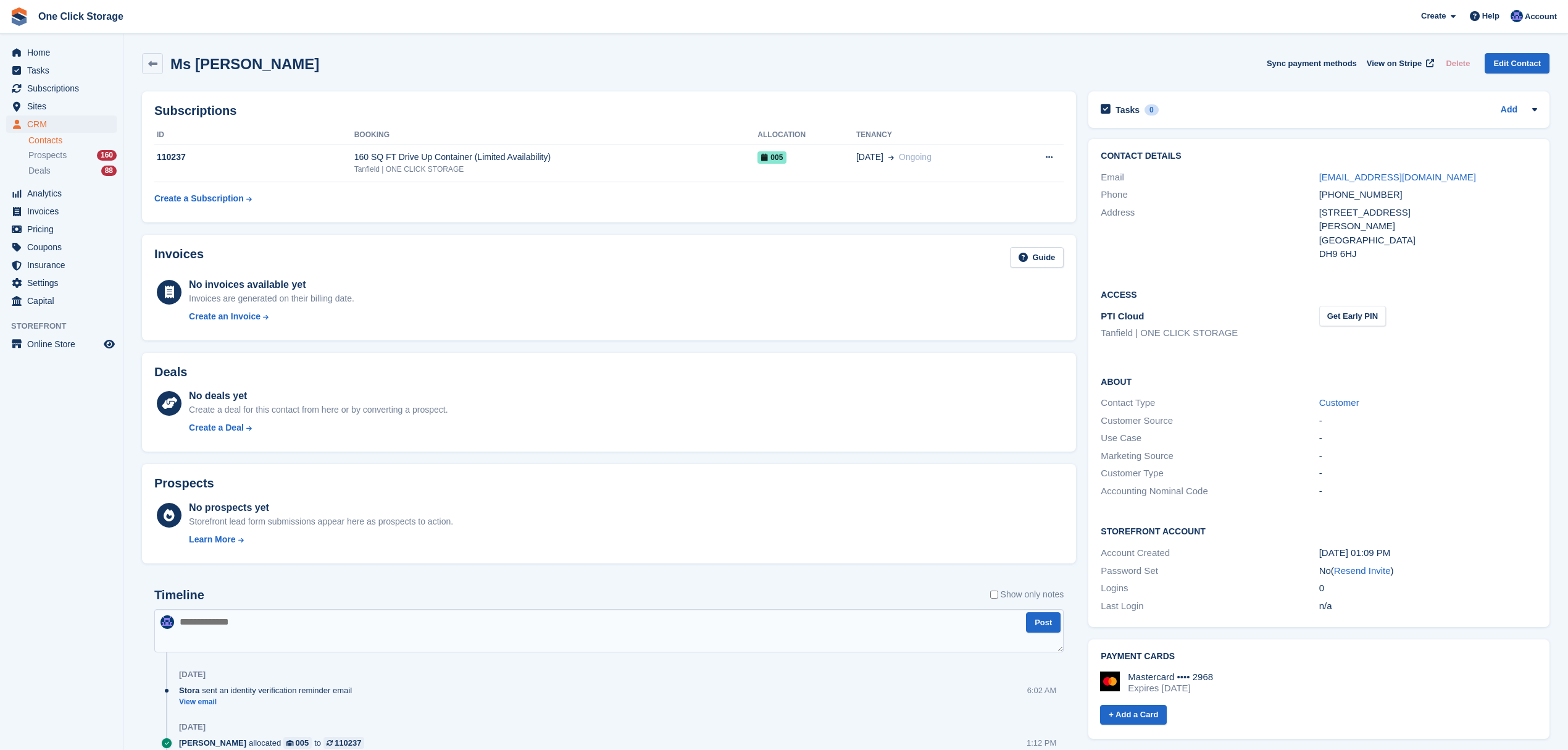
click at [1341, 194] on div "+447748727574" at bounding box center [1427, 194] width 218 height 14
click at [1338, 219] on div "Stanley" at bounding box center [1427, 226] width 218 height 14
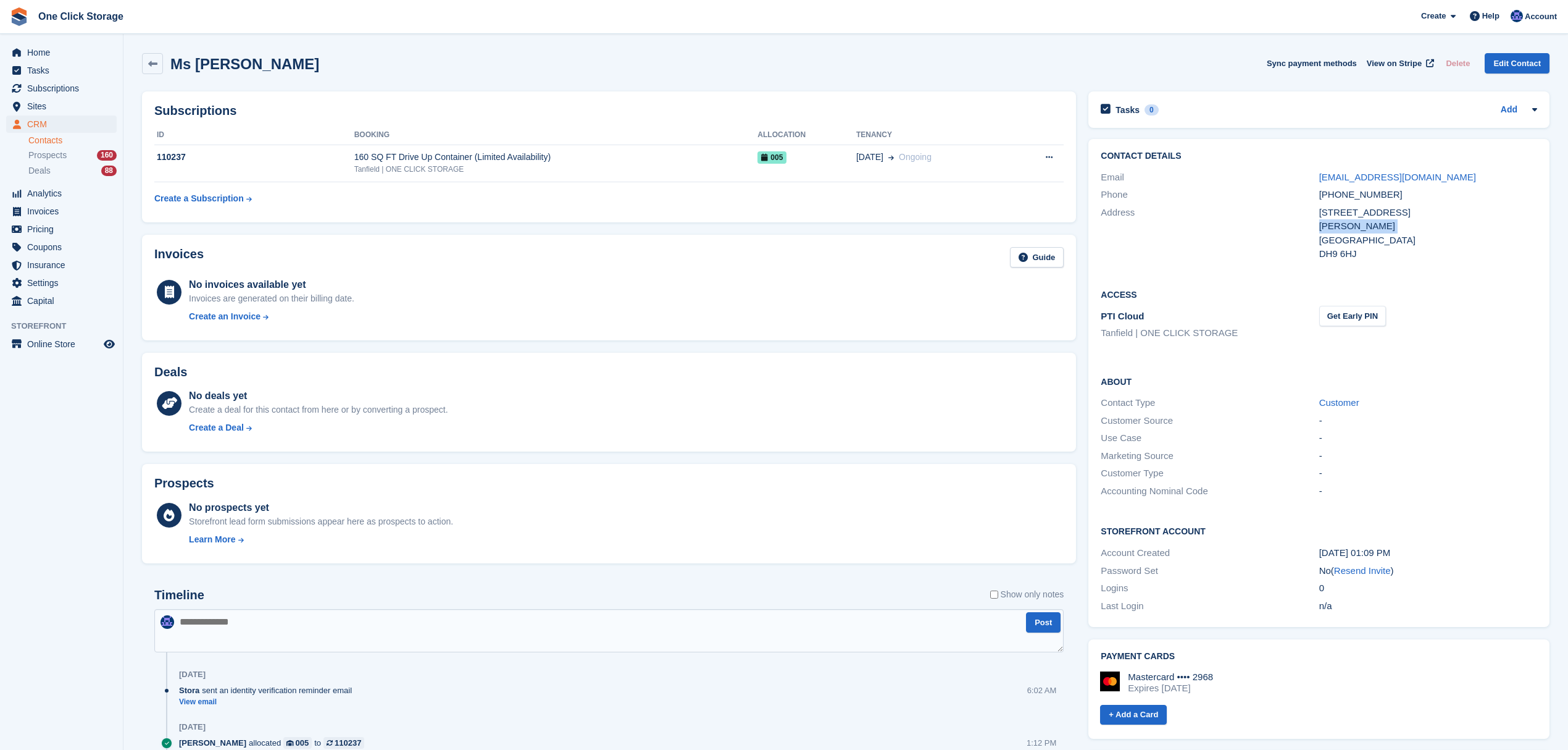
click at [1338, 219] on div "Stanley" at bounding box center [1427, 226] width 218 height 14
click at [1358, 240] on div "United Kingdom" at bounding box center [1427, 240] width 218 height 14
click at [1356, 314] on button "Get Early PIN" at bounding box center [1352, 316] width 67 height 21
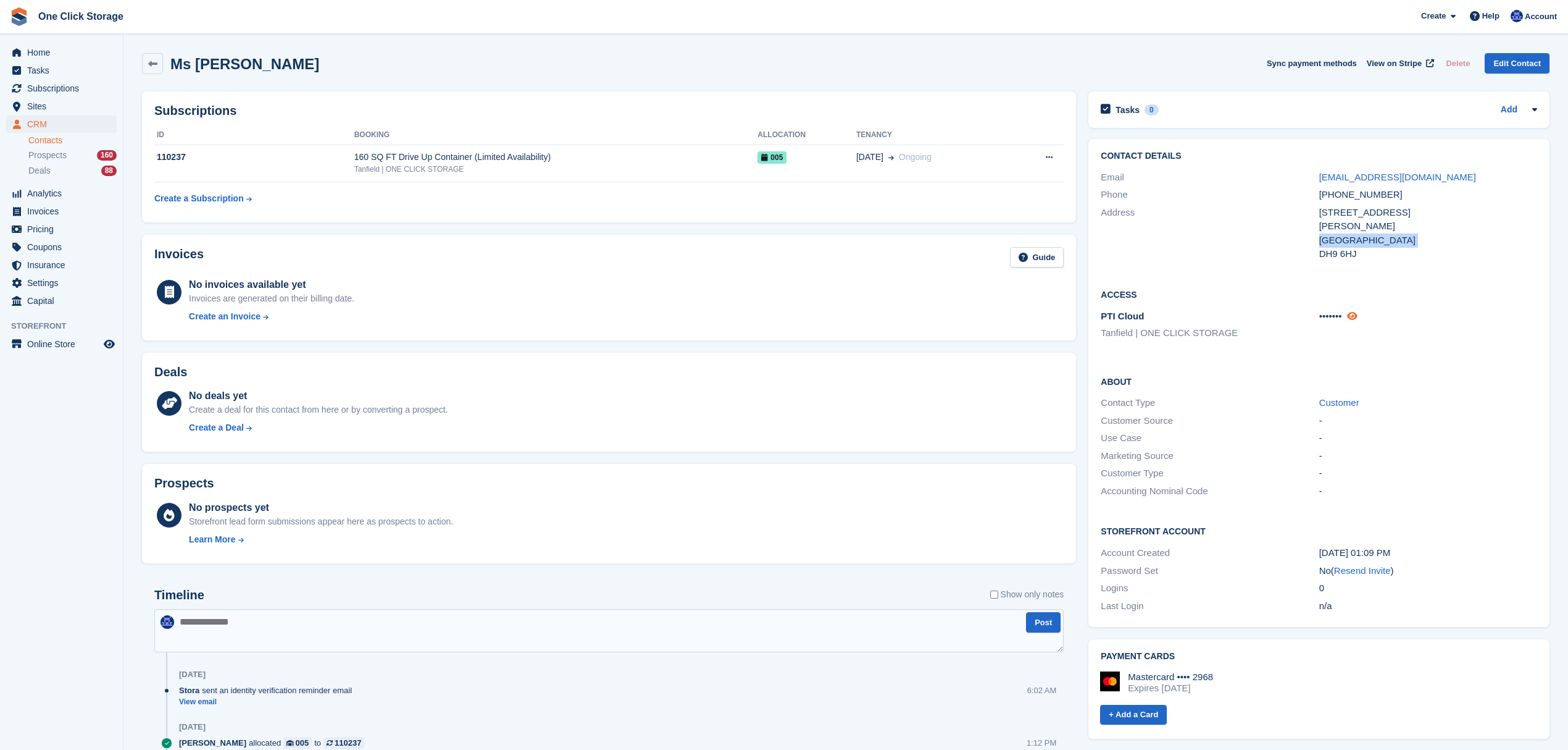
click at [1356, 315] on icon at bounding box center [1352, 316] width 10 height 10
click at [1351, 254] on div "DH9 6HJ" at bounding box center [1427, 254] width 218 height 14
click at [1361, 254] on div "DH9 6HJ" at bounding box center [1427, 254] width 218 height 14
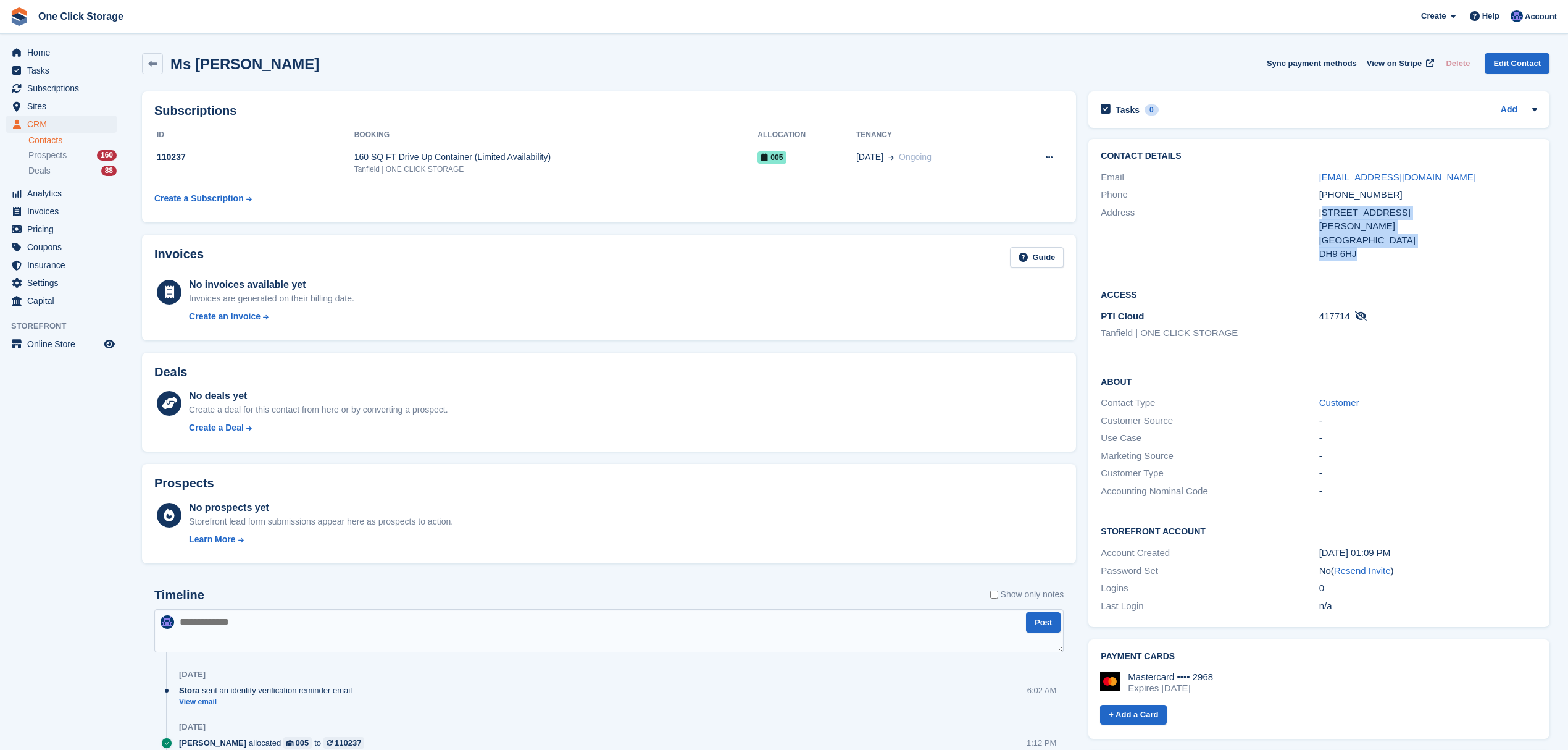
drag, startPoint x: 1361, startPoint y: 255, endPoint x: 1325, endPoint y: 205, distance: 61.6
click at [1325, 205] on div "46 Wear Road Stanley United Kingdom DH9 6HJ" at bounding box center [1427, 233] width 218 height 56
click at [1339, 217] on div "46 Wear Road" at bounding box center [1427, 212] width 218 height 14
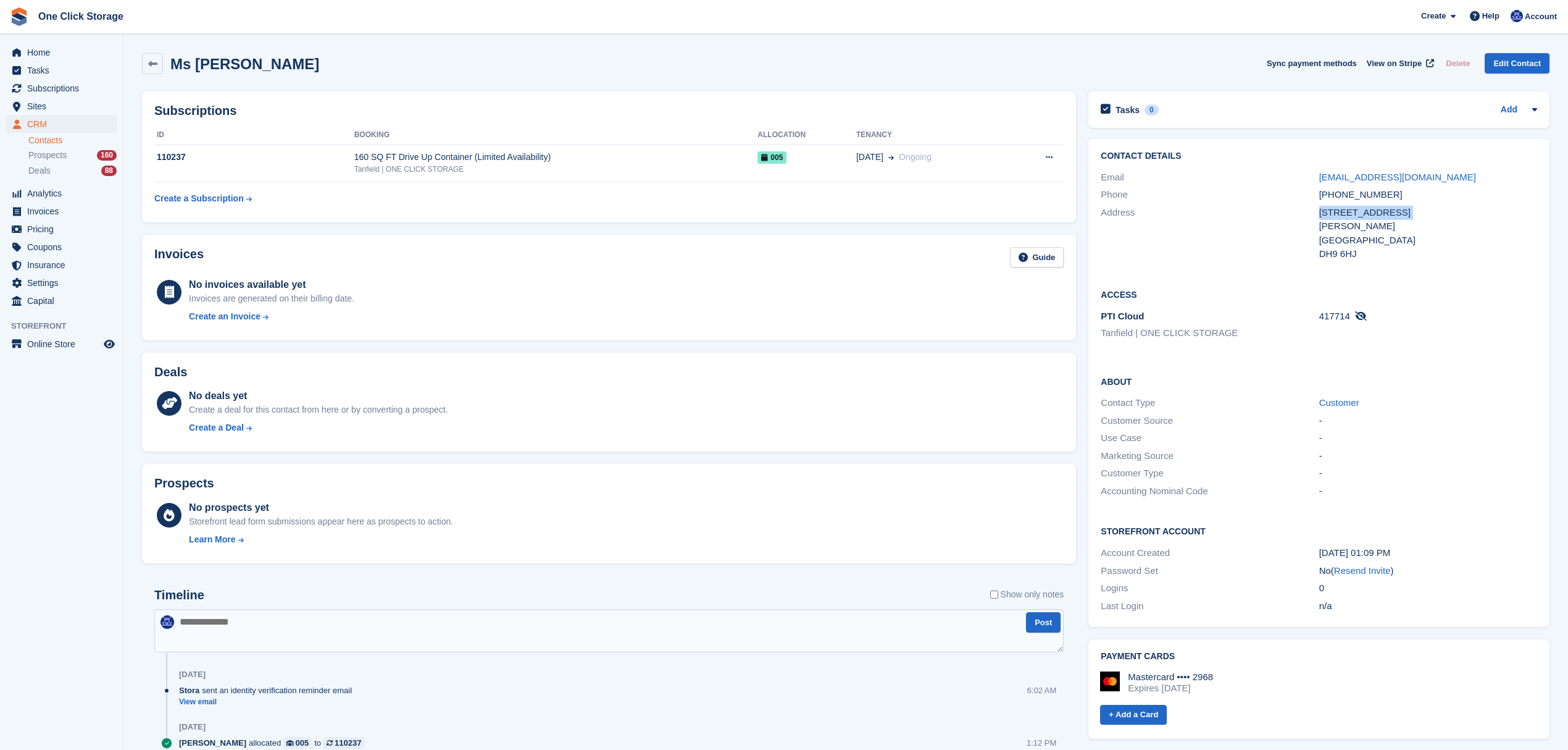
click at [1339, 217] on div "46 Wear Road" at bounding box center [1427, 212] width 218 height 14
click at [1341, 191] on div "+447748727574" at bounding box center [1427, 194] width 218 height 14
click at [1334, 231] on div "Stanley" at bounding box center [1427, 226] width 218 height 14
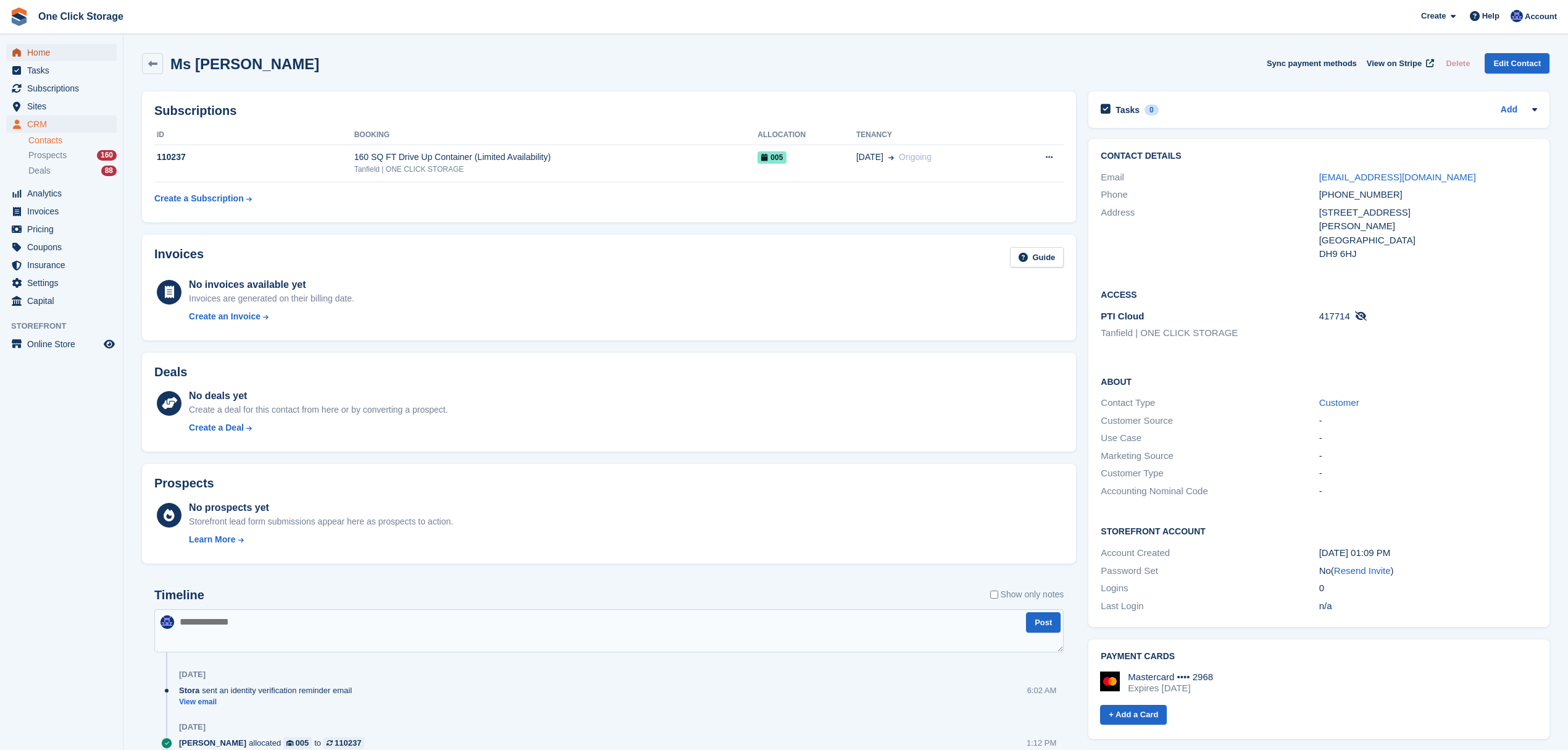
click at [57, 45] on span "Home" at bounding box center [64, 53] width 74 height 18
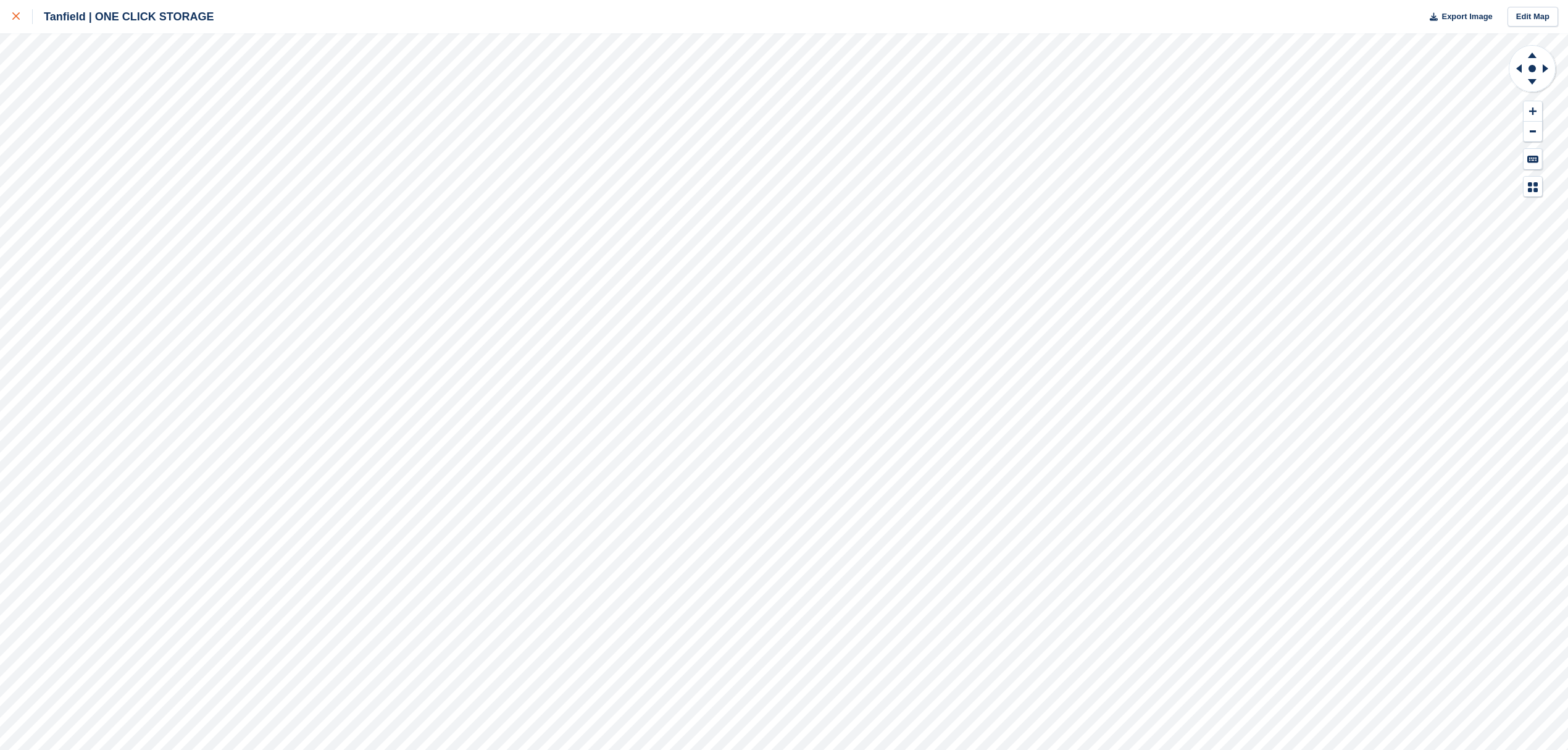
click at [13, 18] on icon at bounding box center [16, 16] width 7 height 7
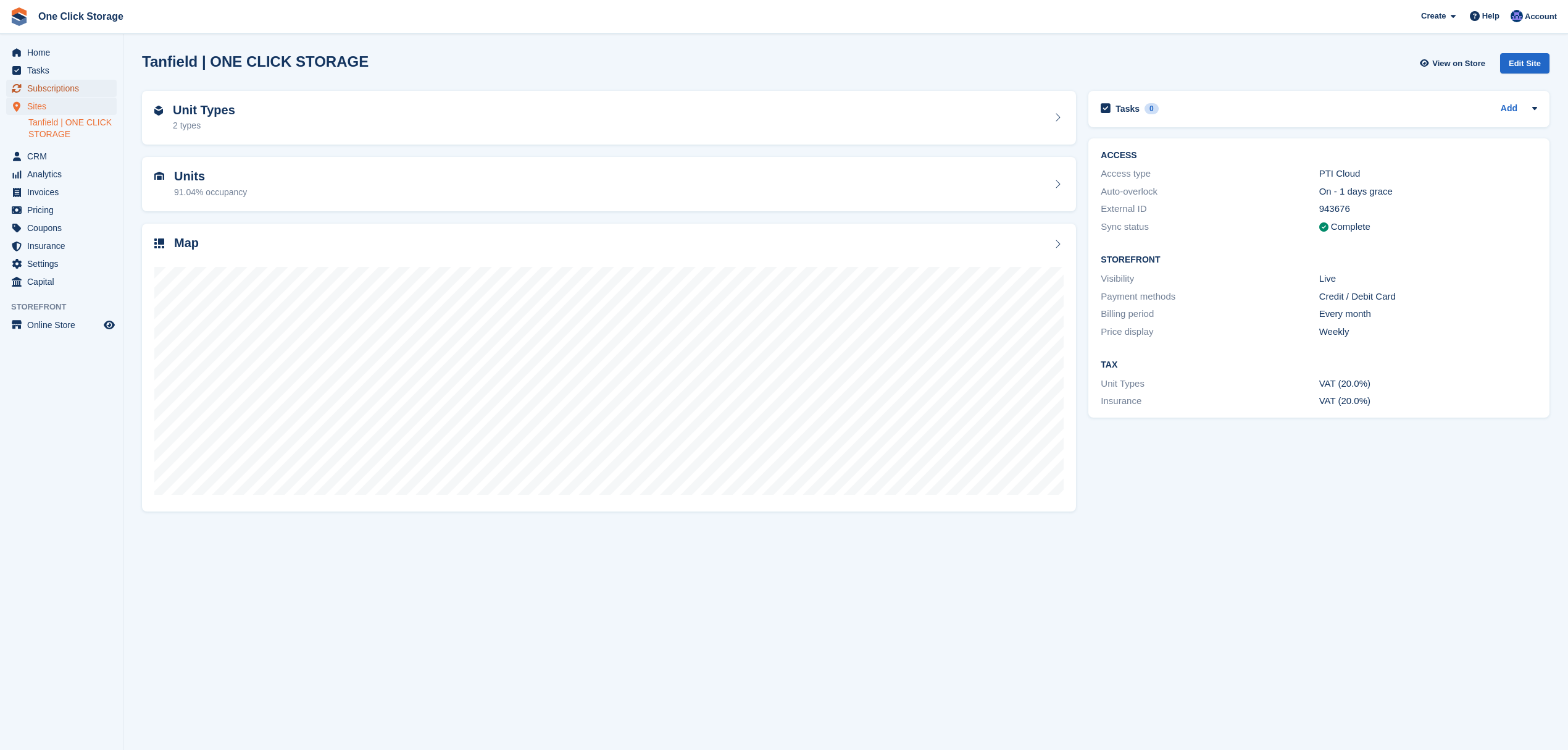
click at [70, 89] on span "Subscriptions" at bounding box center [64, 89] width 74 height 18
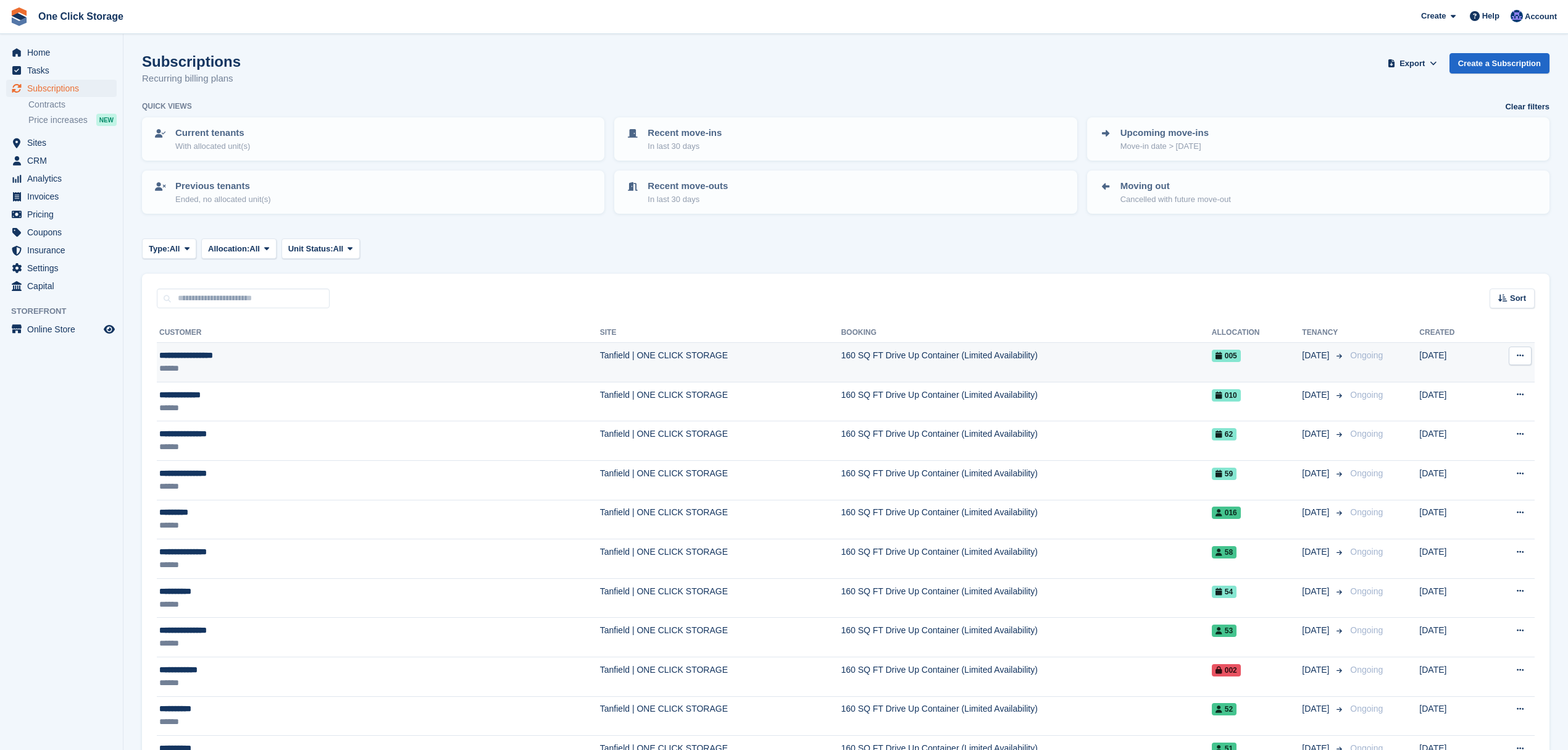
click at [284, 359] on div "**********" at bounding box center [275, 356] width 233 height 13
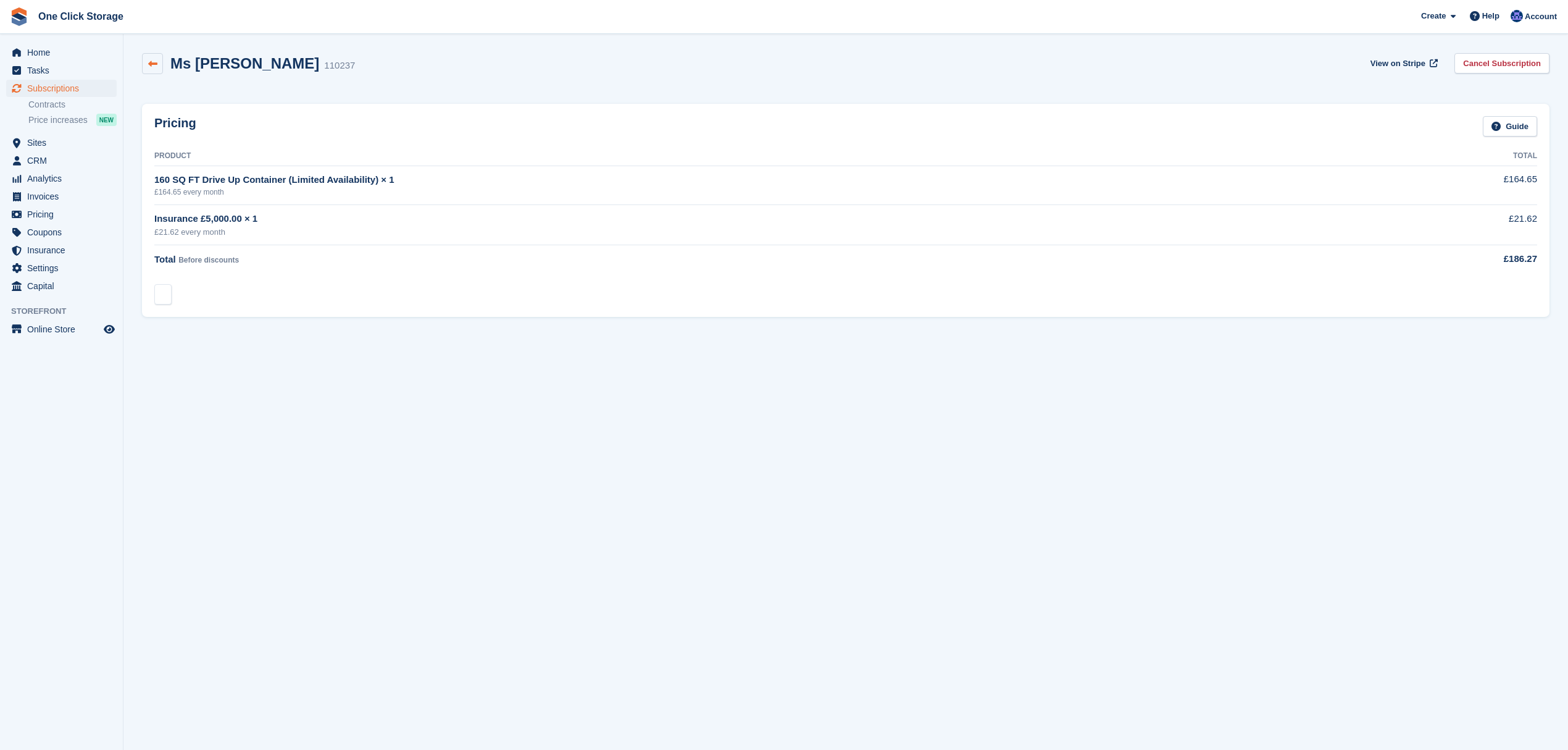
click at [156, 67] on icon at bounding box center [152, 64] width 10 height 10
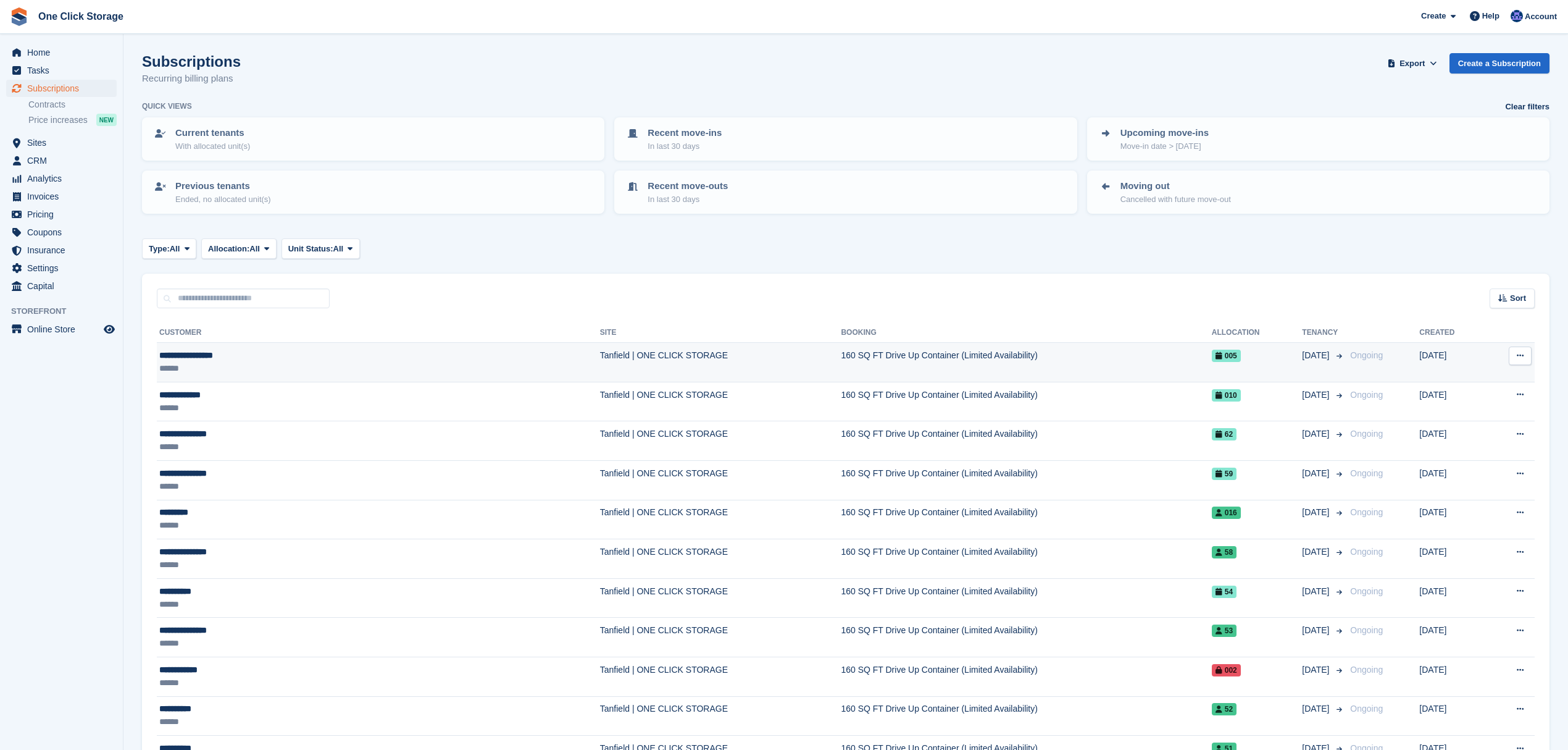
click at [213, 356] on div "**********" at bounding box center [275, 356] width 233 height 13
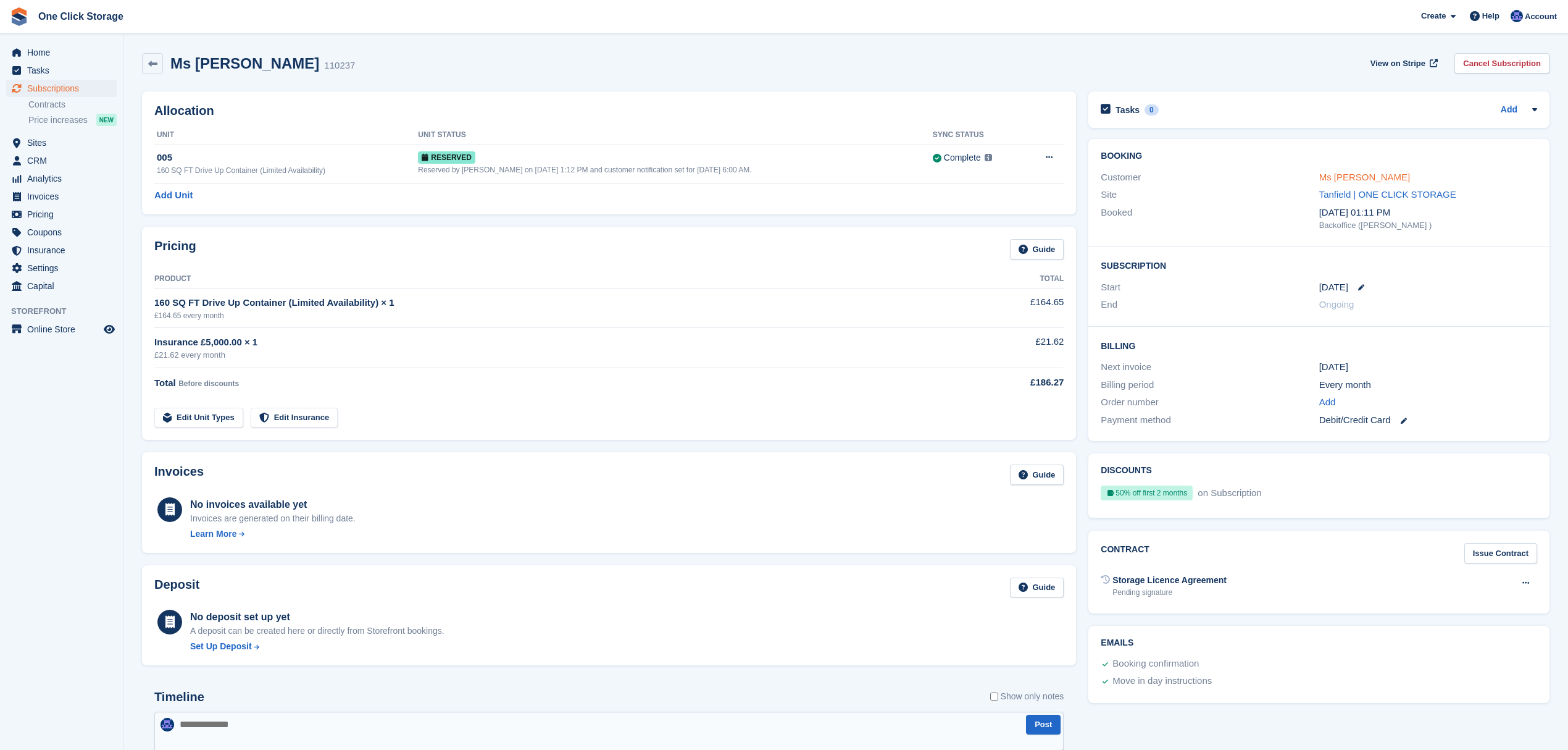
click at [1372, 173] on link "Ms [PERSON_NAME]" at bounding box center [1364, 177] width 92 height 10
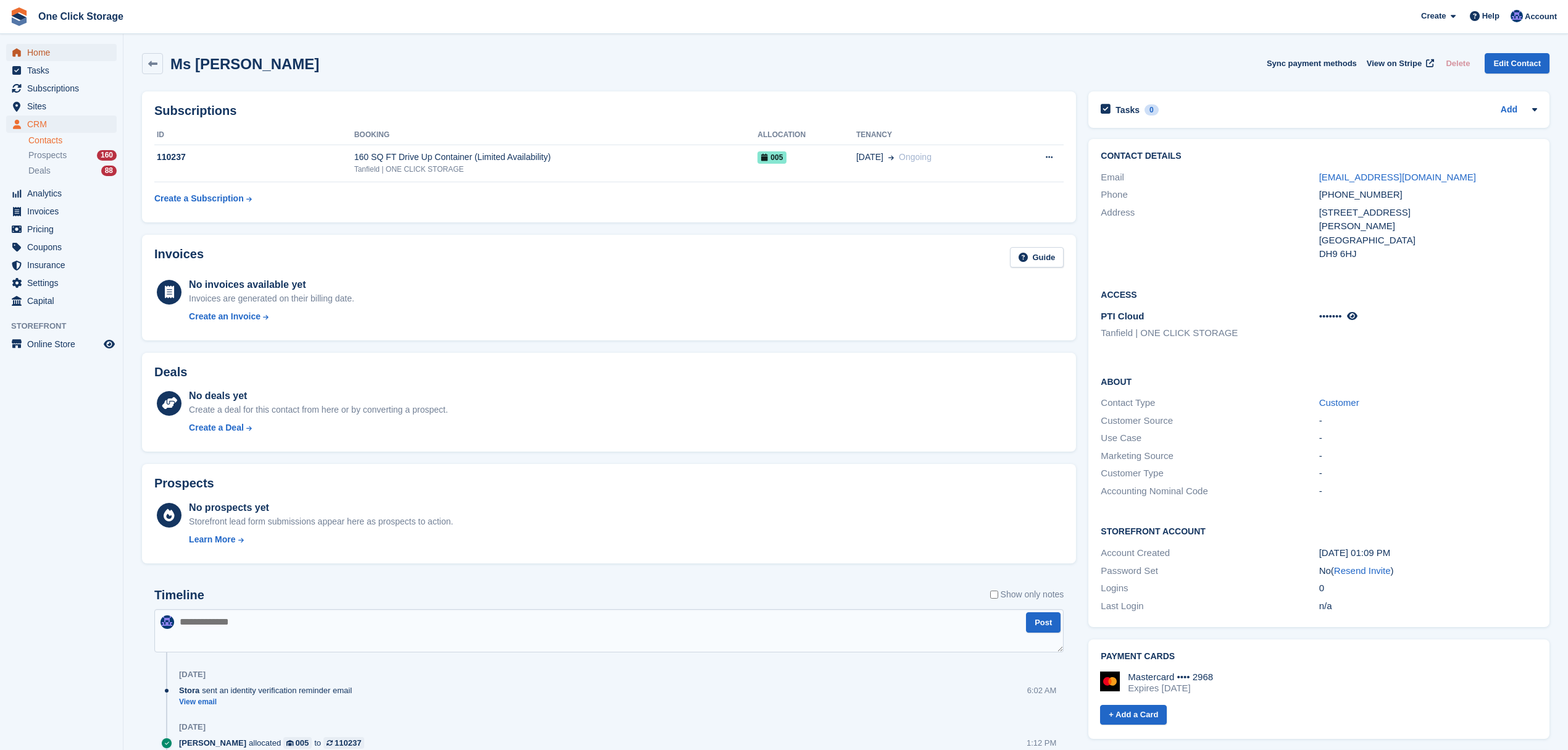
click at [62, 56] on span "Home" at bounding box center [64, 53] width 74 height 18
